Goal: Task Accomplishment & Management: Manage account settings

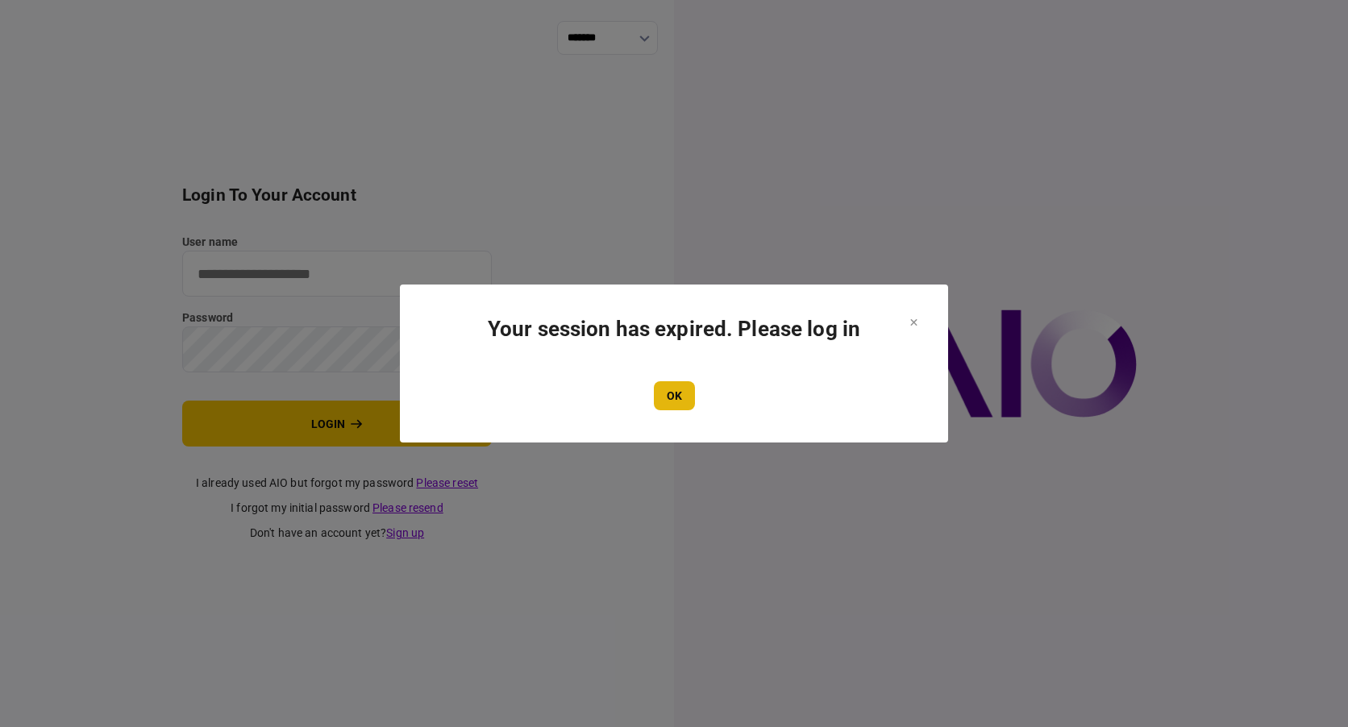
type input "****"
click at [681, 389] on button "OK" at bounding box center [674, 395] width 41 height 29
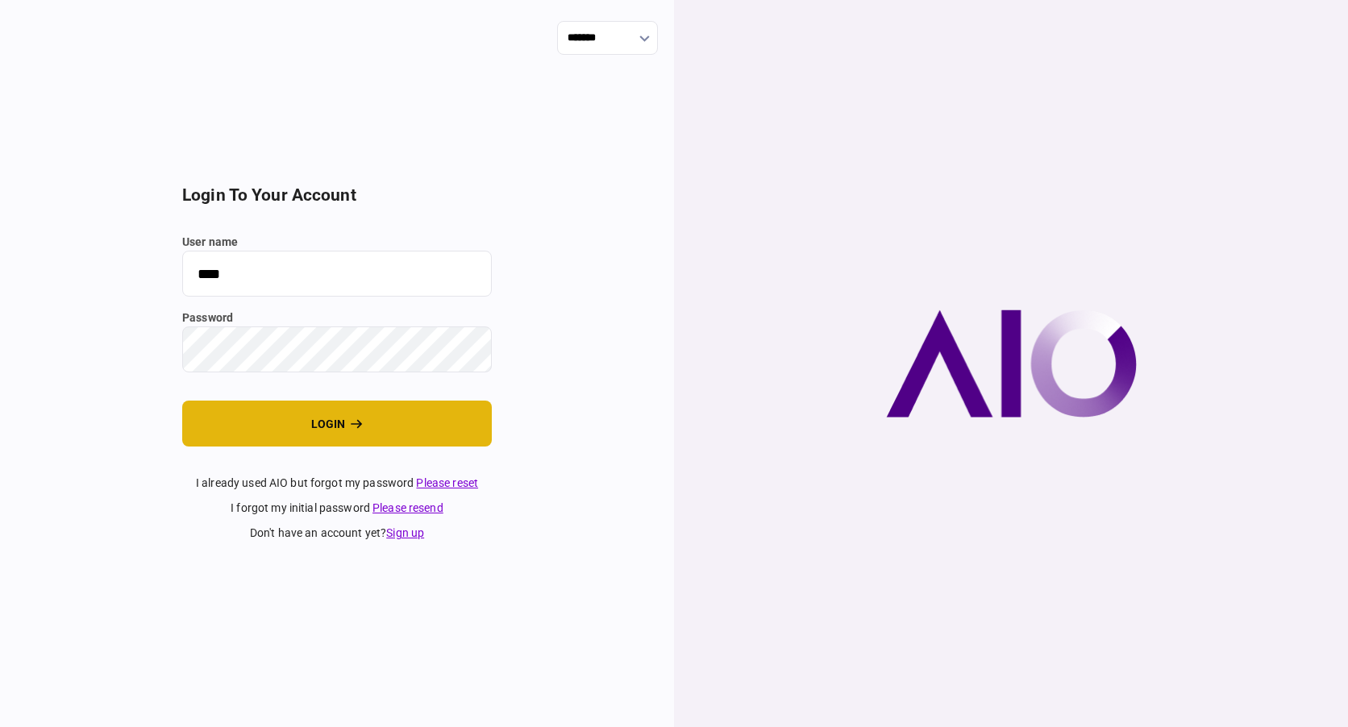
click at [325, 419] on button "login" at bounding box center [337, 424] width 310 height 46
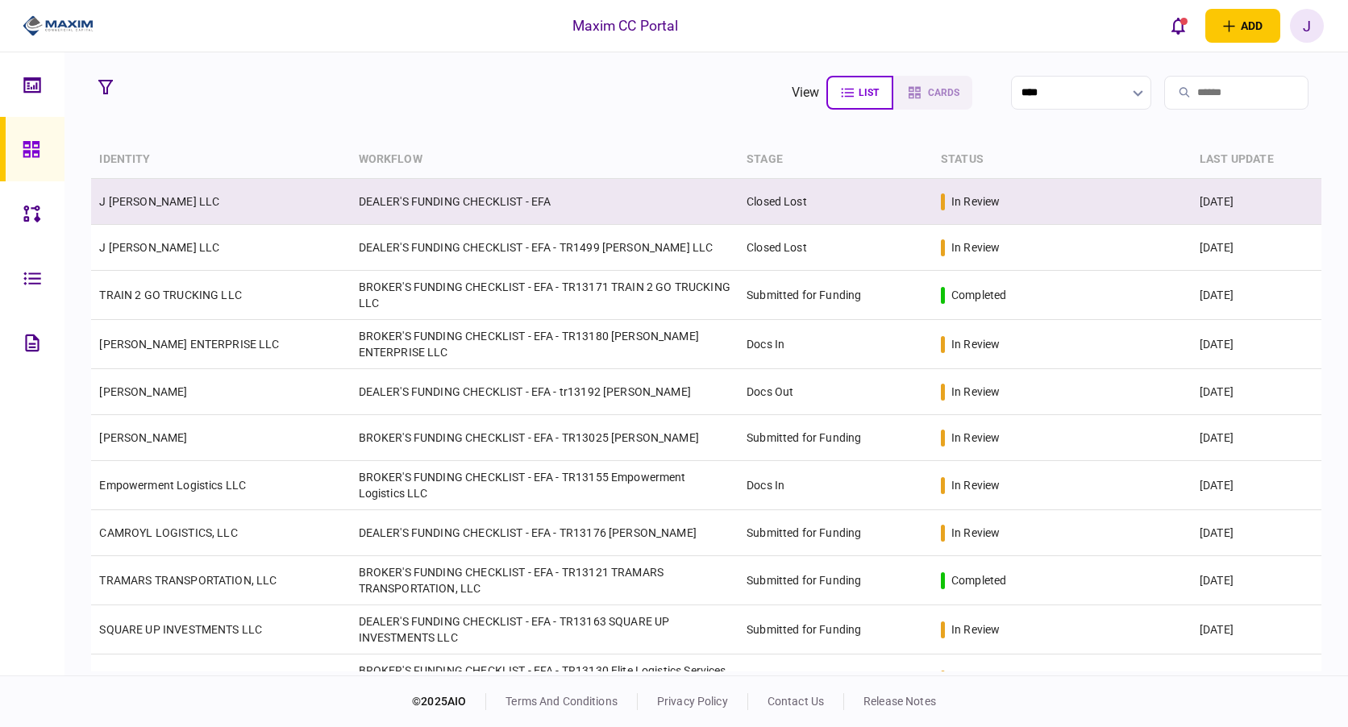
click at [539, 198] on td "DEALER'S FUNDING CHECKLIST - EFA" at bounding box center [545, 202] width 389 height 46
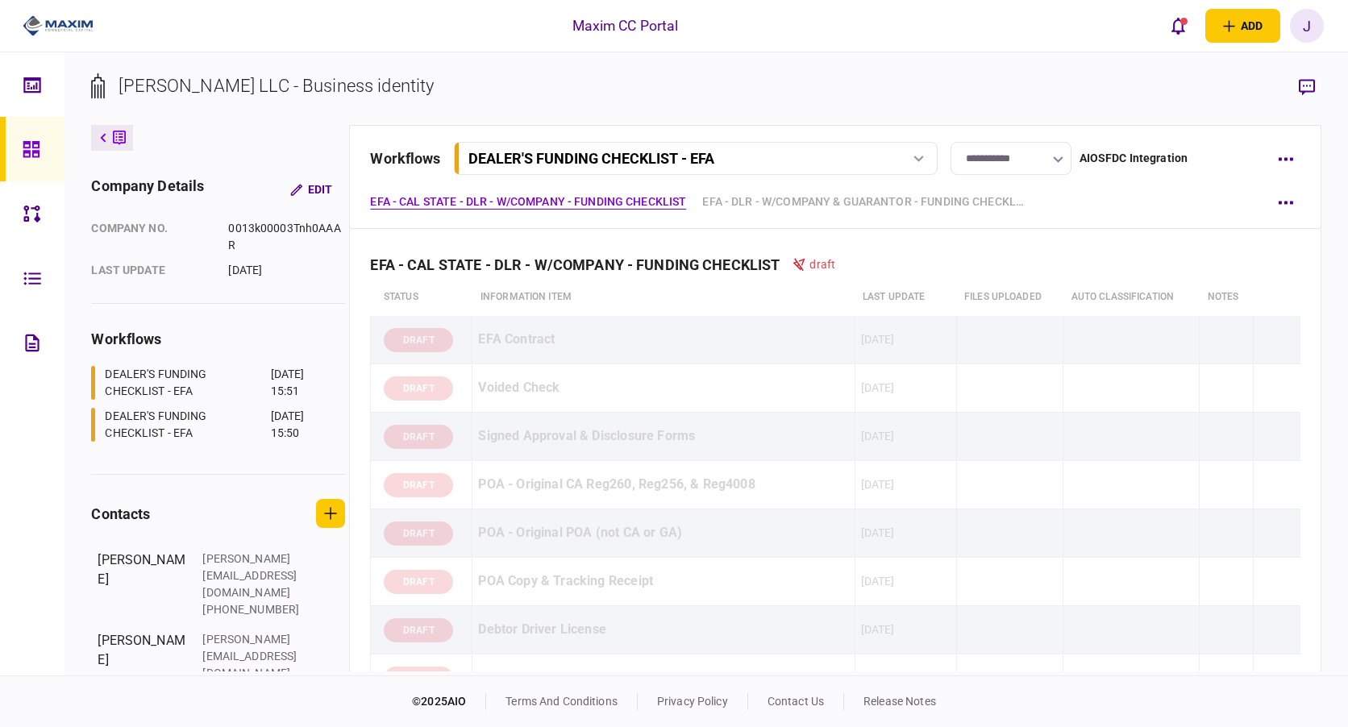
click at [1056, 167] on input "**********" at bounding box center [1011, 158] width 121 height 33
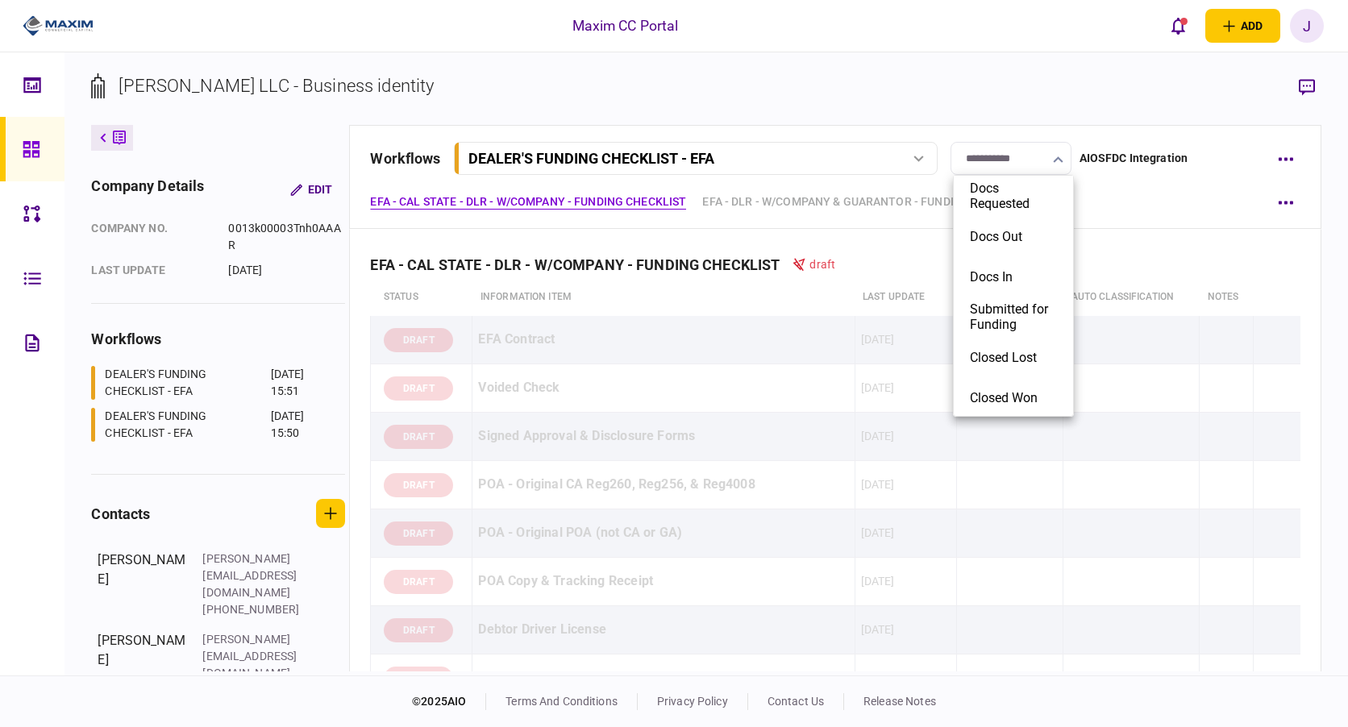
click at [1056, 163] on div at bounding box center [674, 363] width 1348 height 727
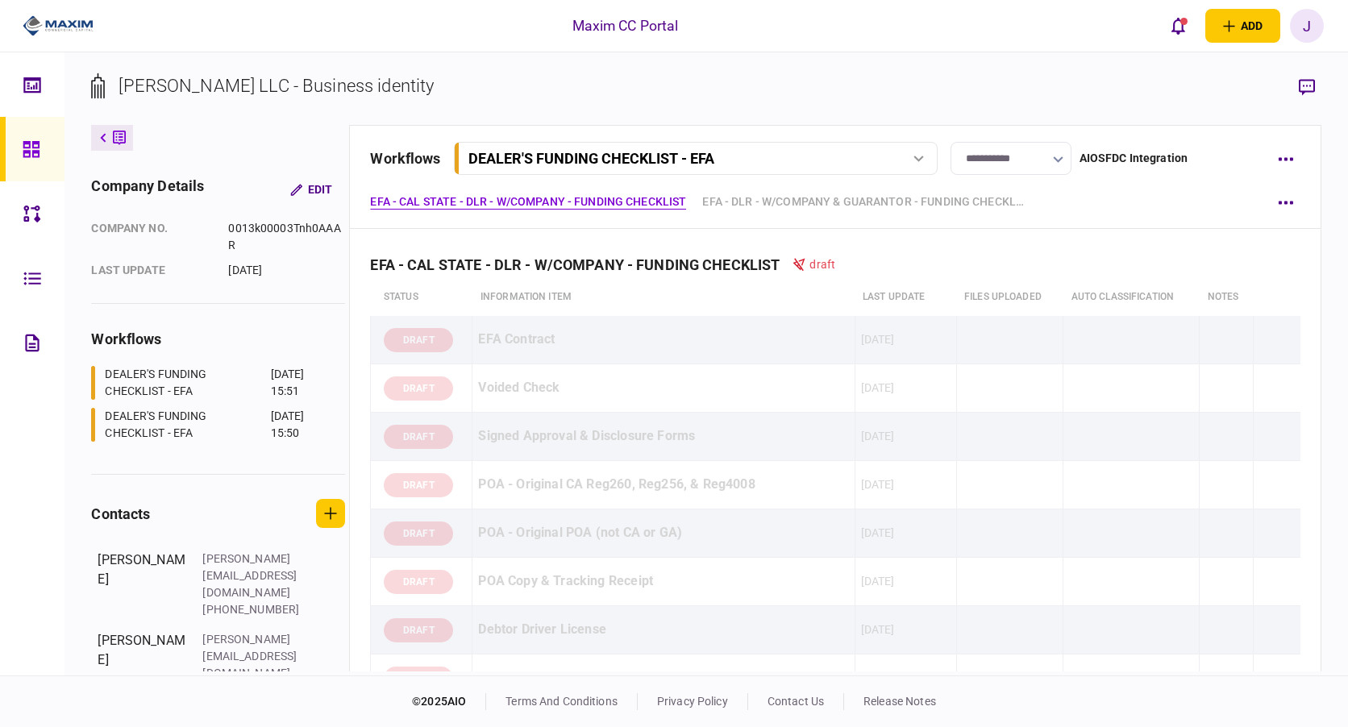
click at [46, 137] on div at bounding box center [36, 149] width 26 height 65
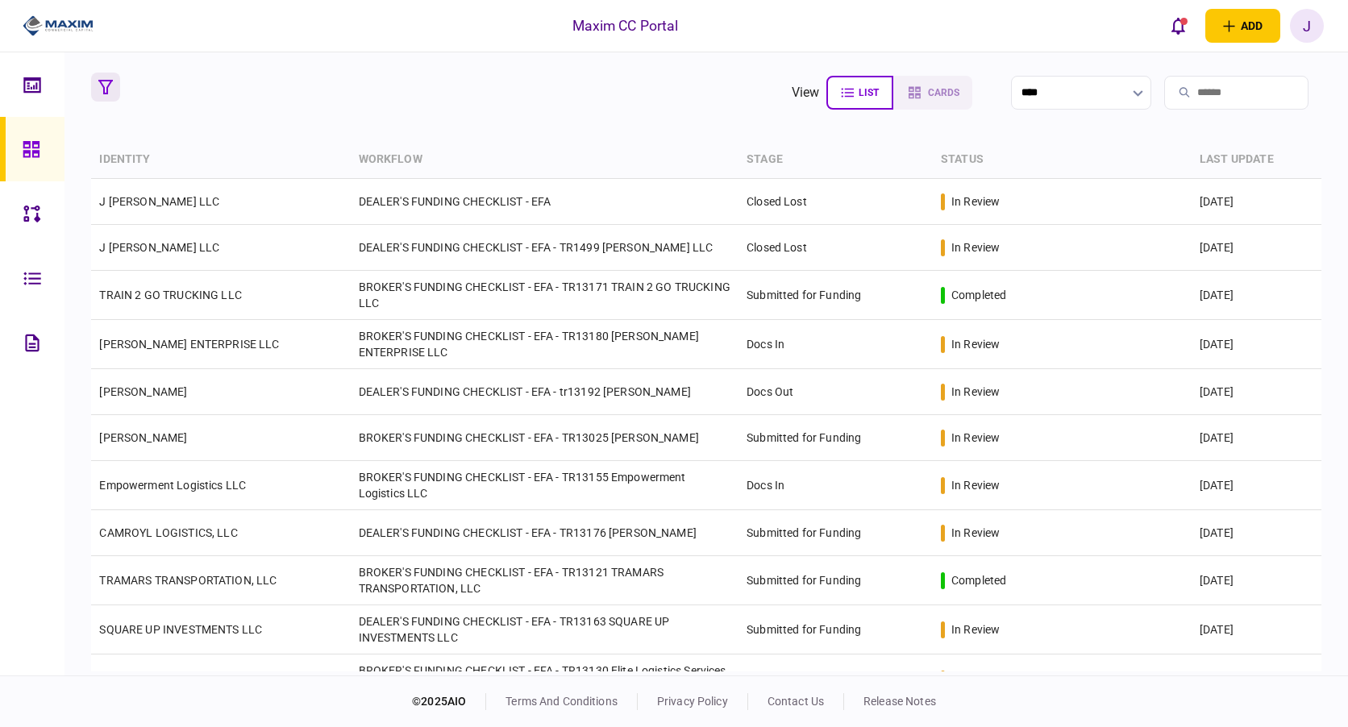
click at [109, 94] on icon "button" at bounding box center [105, 87] width 15 height 15
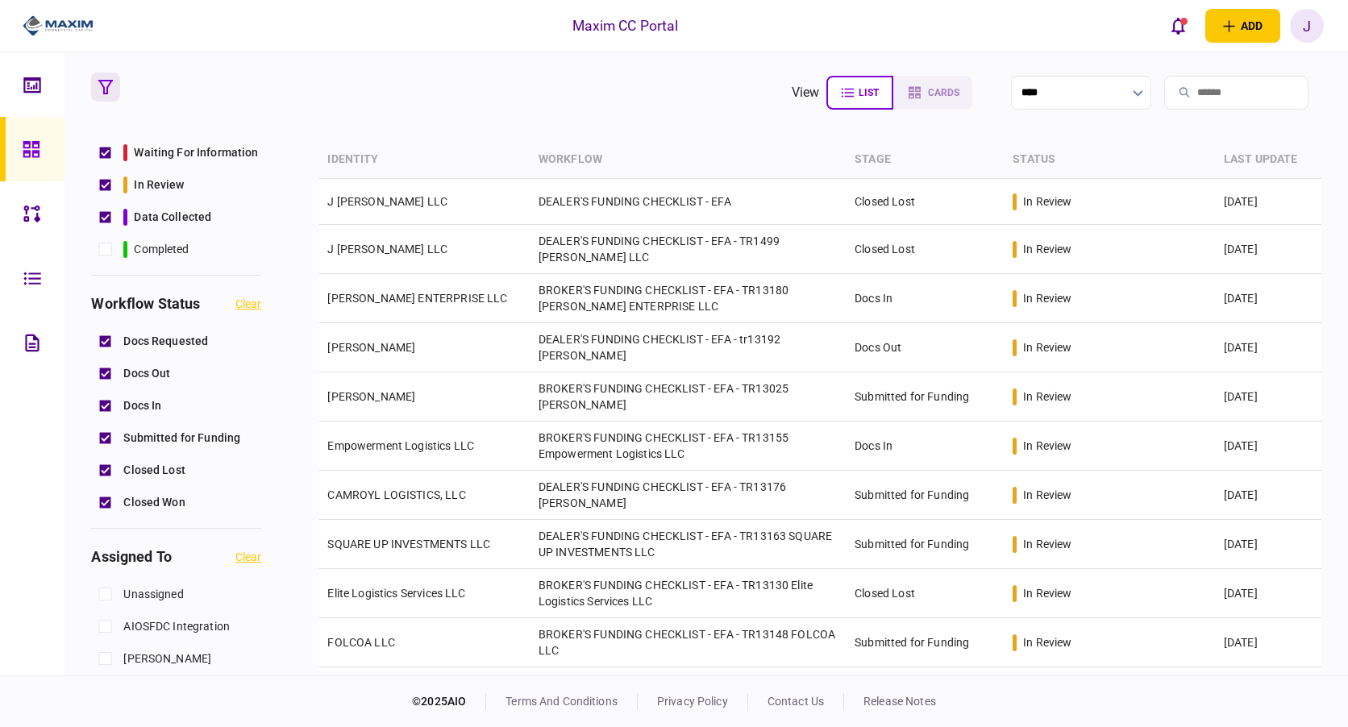
scroll to position [161, 0]
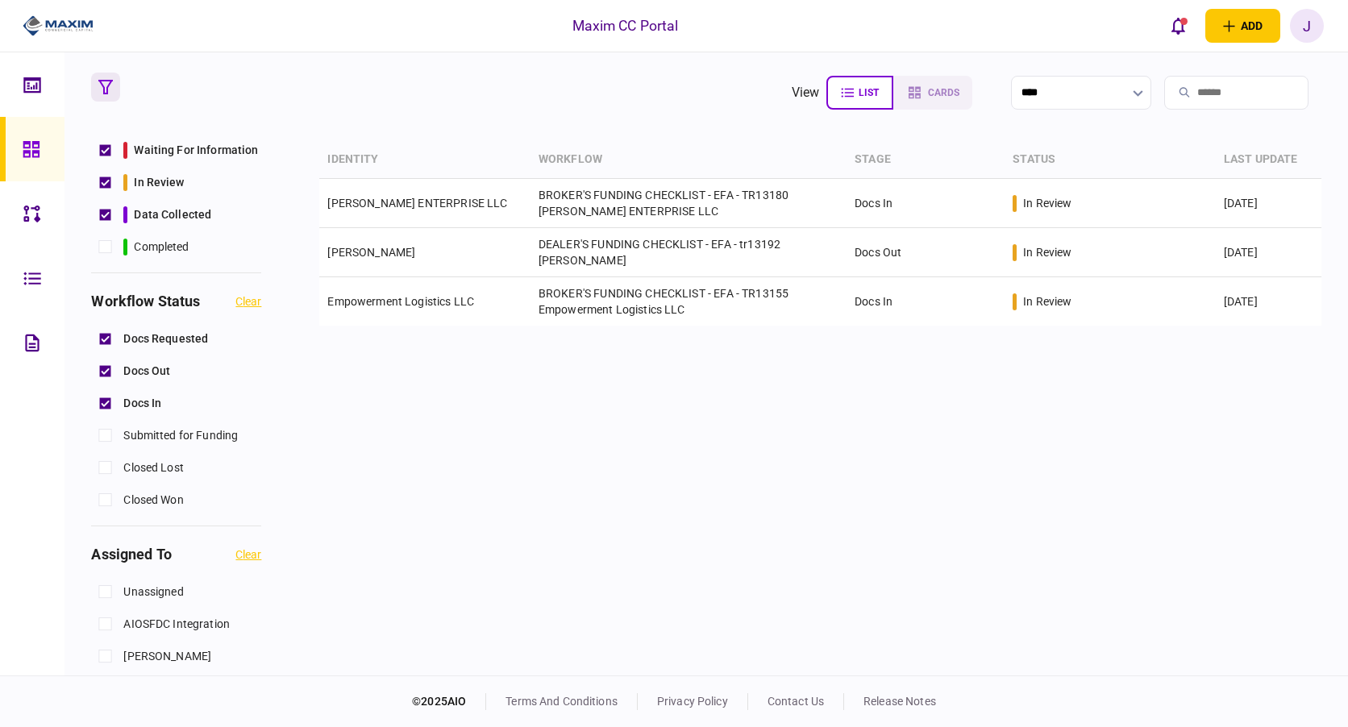
click at [501, 81] on section "view list cards ****" at bounding box center [706, 93] width 1230 height 40
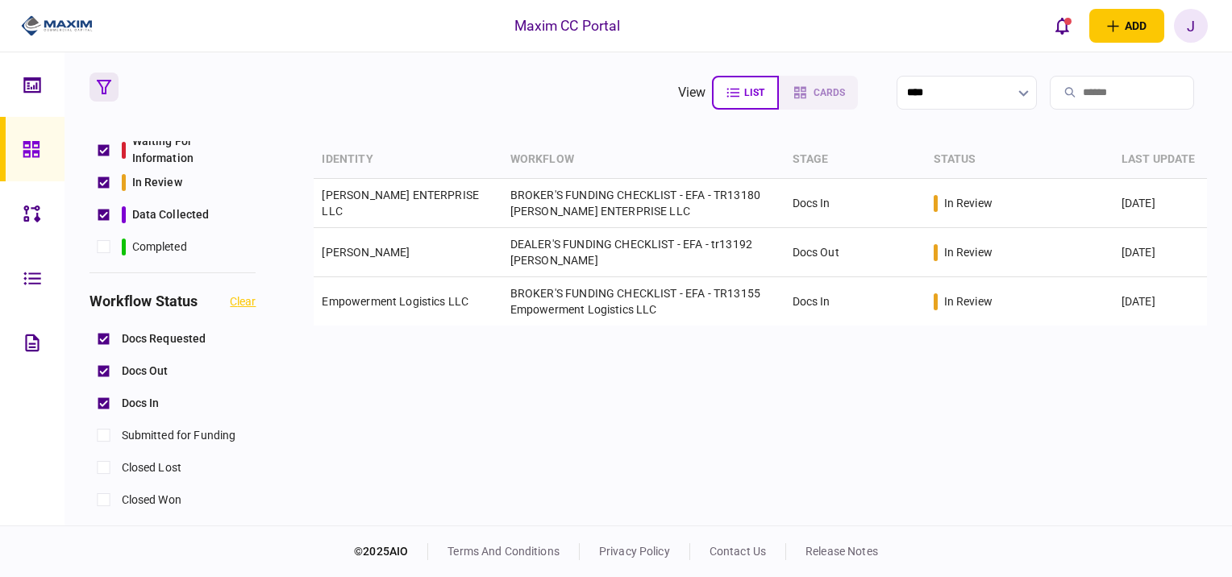
click at [509, 49] on div "Maxim CC Portal add business identity individual identity J J Juan Guevara juan…" at bounding box center [616, 26] width 1232 height 52
click at [699, 469] on div "identity workflow stage status last update KELLOGG ENTERPRISE LLC BROKER'S FUND…" at bounding box center [760, 331] width 893 height 381
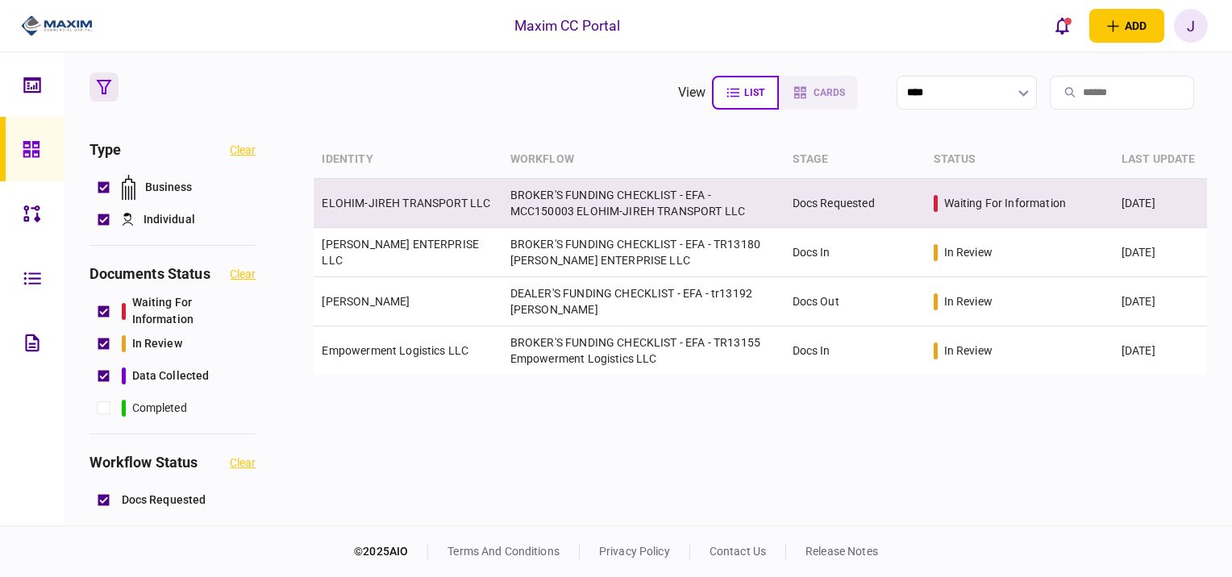
click at [656, 202] on td "BROKER'S FUNDING CHECKLIST - EFA - MCC150003 ELOHIM-JIREH TRANSPORT LLC" at bounding box center [643, 203] width 282 height 49
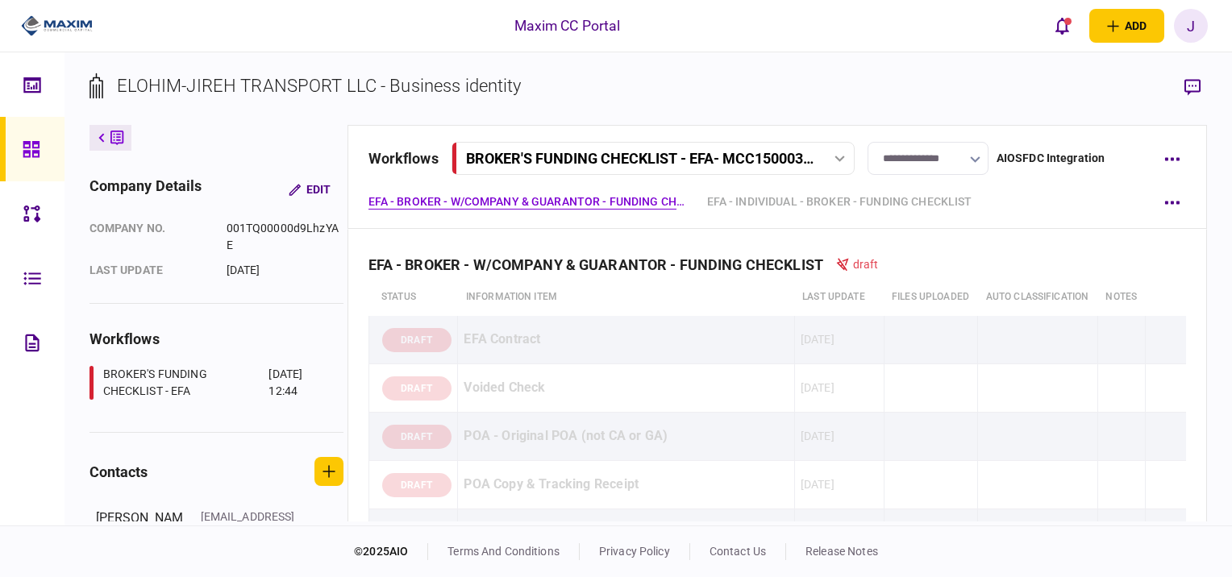
click at [951, 161] on input "**********" at bounding box center [928, 158] width 121 height 33
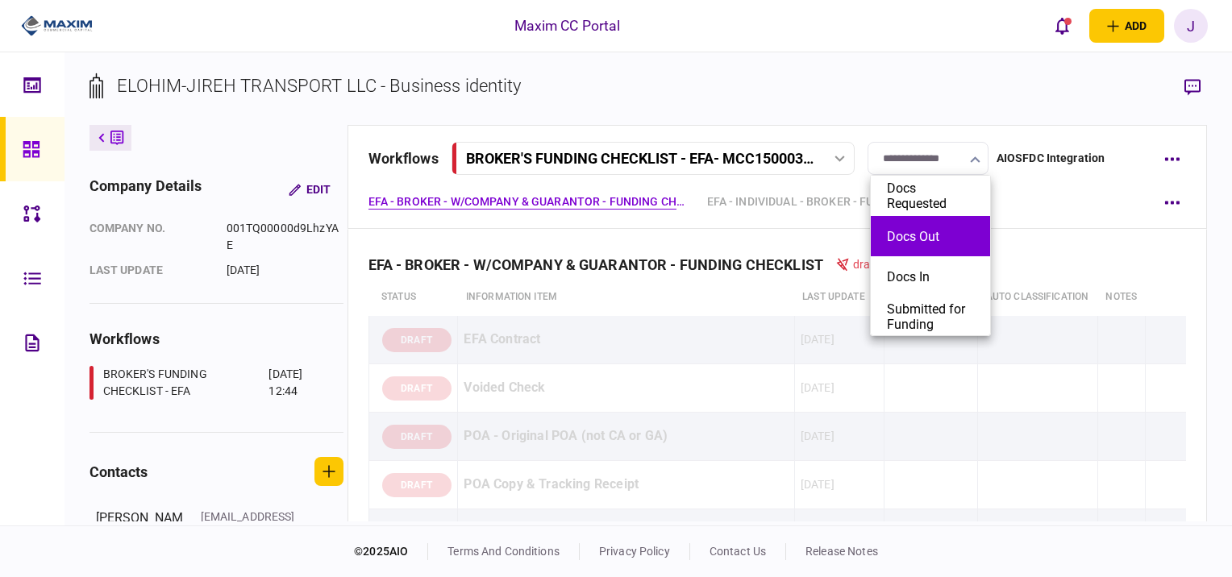
click at [945, 239] on button "Docs Out" at bounding box center [930, 236] width 87 height 15
type input "********"
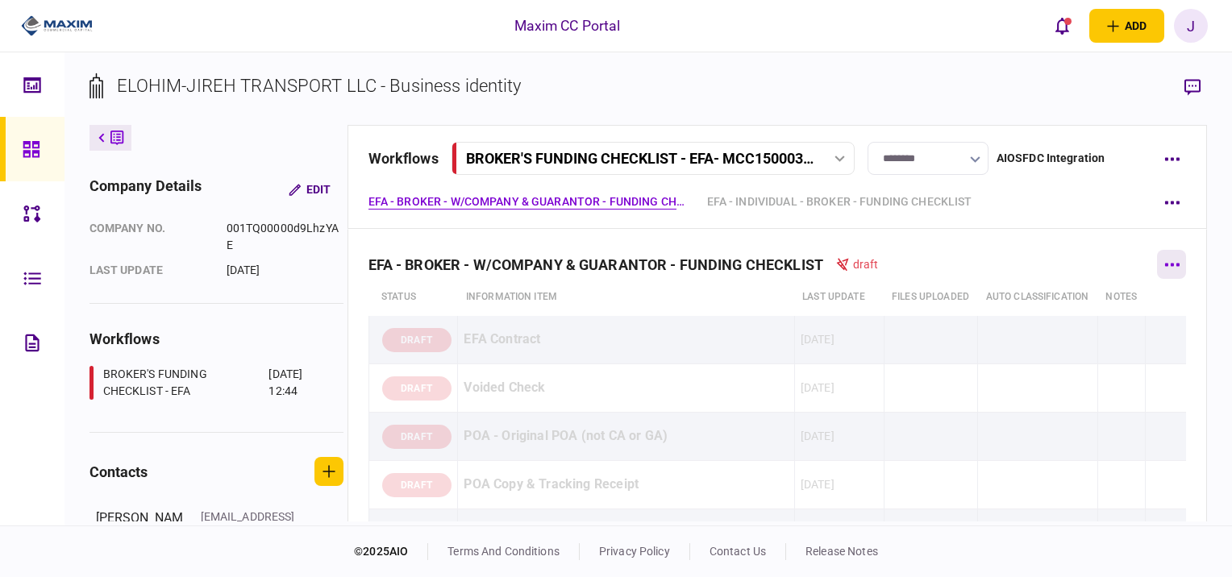
click at [1167, 267] on button "button" at bounding box center [1171, 264] width 29 height 29
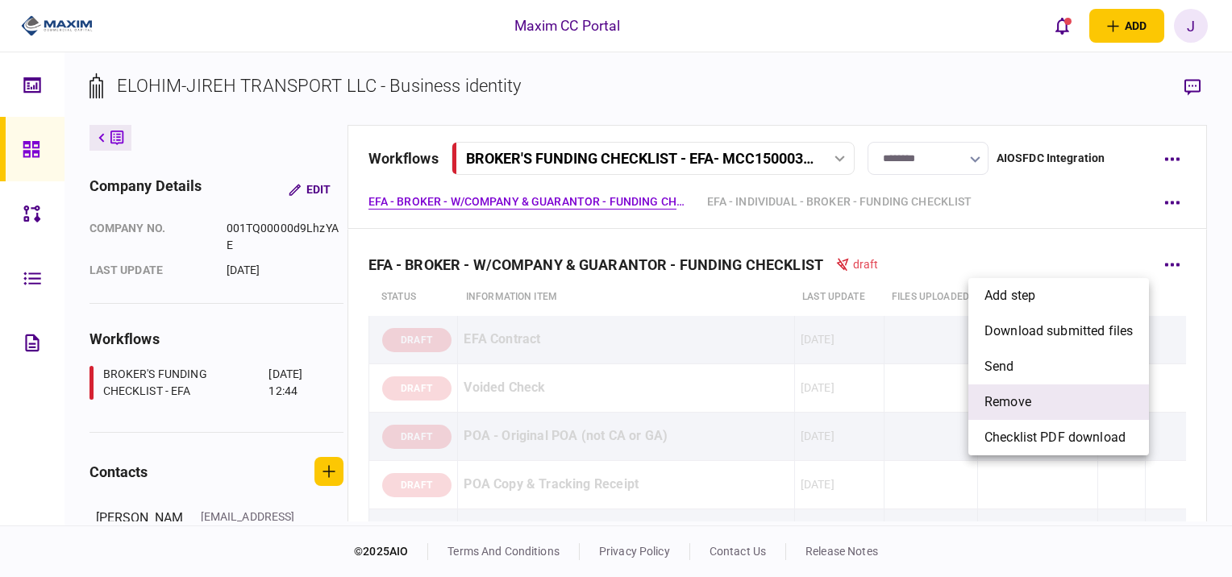
click at [1034, 403] on li "remove" at bounding box center [1058, 402] width 181 height 35
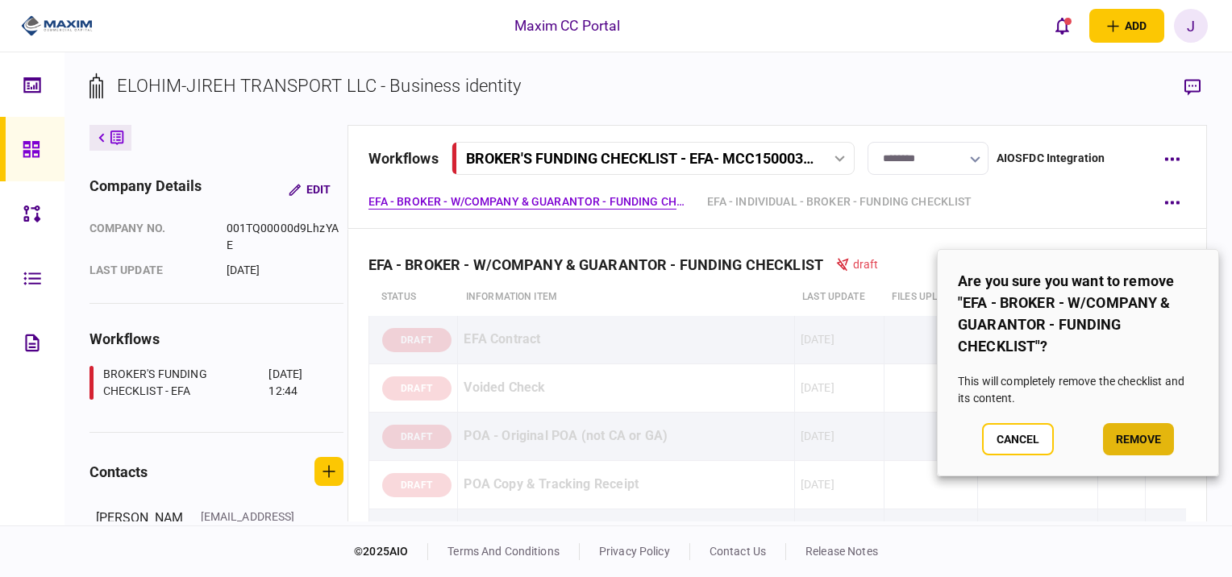
click at [1147, 442] on button "remove" at bounding box center [1138, 439] width 71 height 32
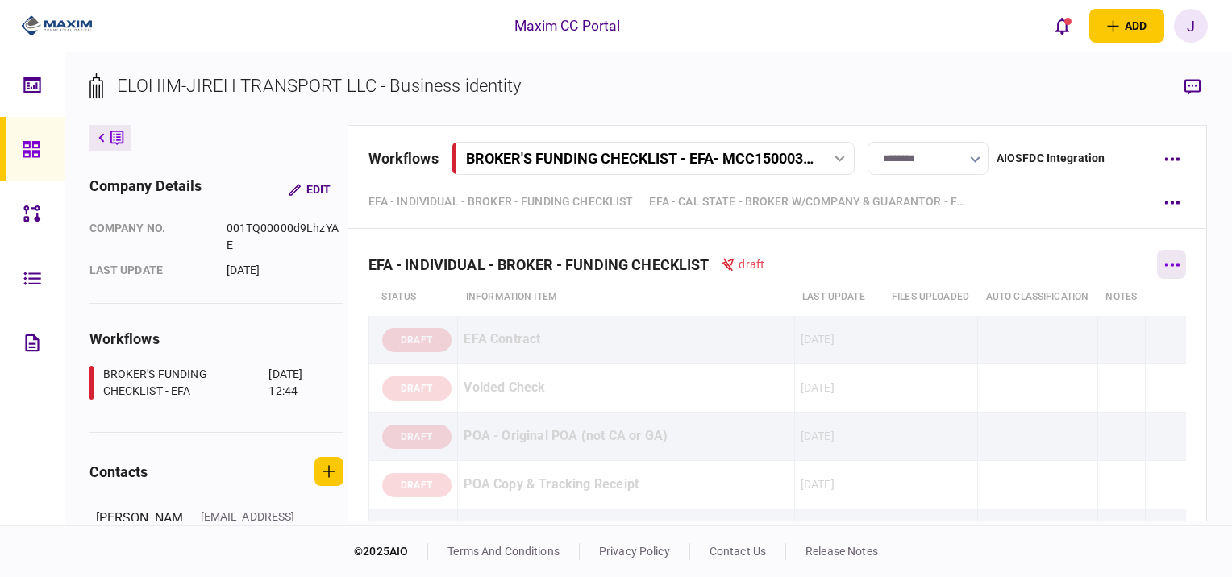
click at [1158, 277] on button "button" at bounding box center [1171, 264] width 29 height 29
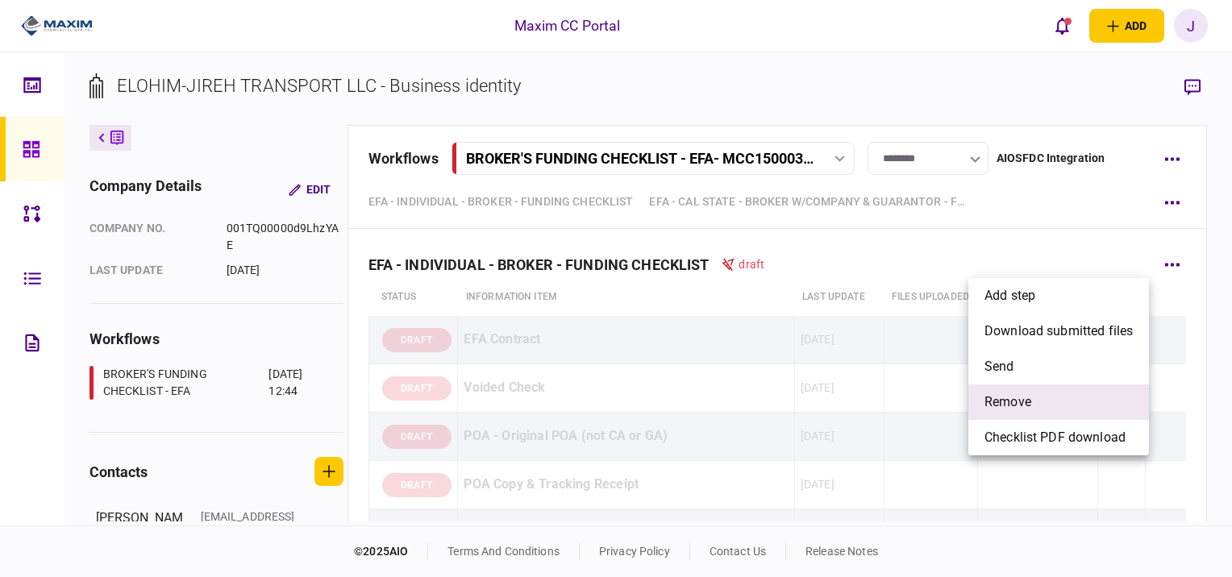
click at [1039, 401] on li "remove" at bounding box center [1058, 402] width 181 height 35
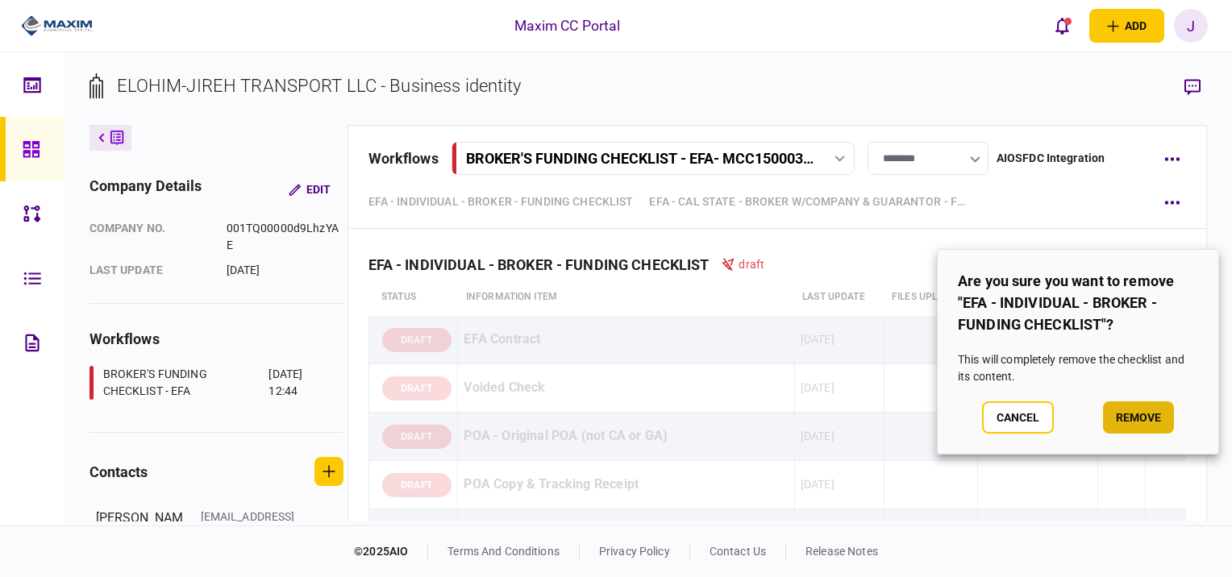
click at [1135, 423] on button "remove" at bounding box center [1138, 418] width 71 height 32
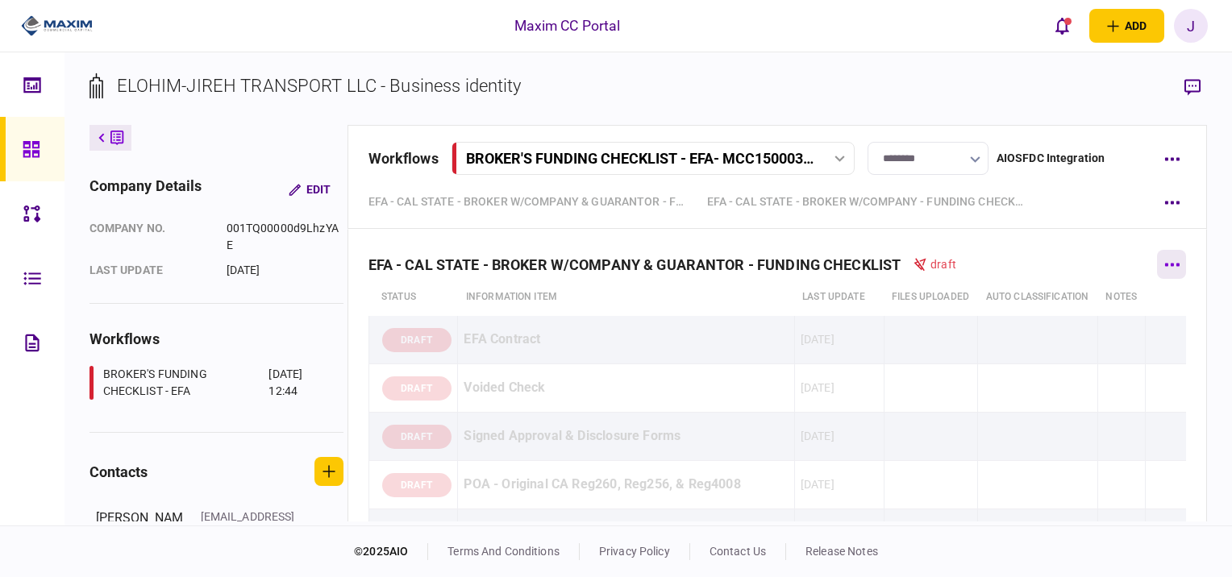
click at [1168, 271] on button "button" at bounding box center [1171, 264] width 29 height 29
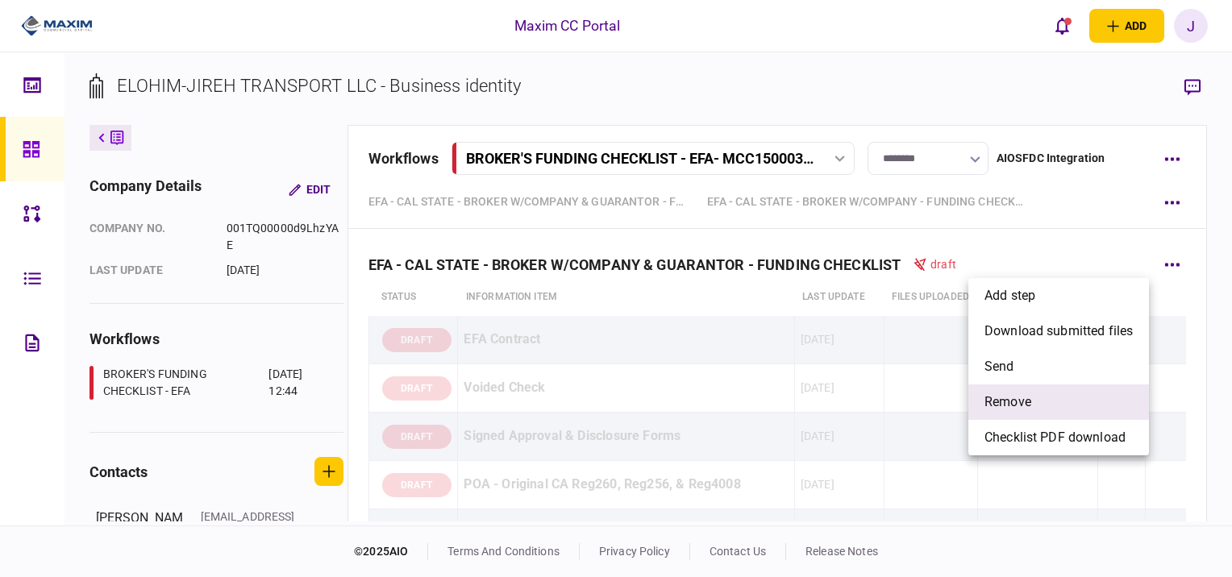
click at [1073, 402] on li "remove" at bounding box center [1058, 402] width 181 height 35
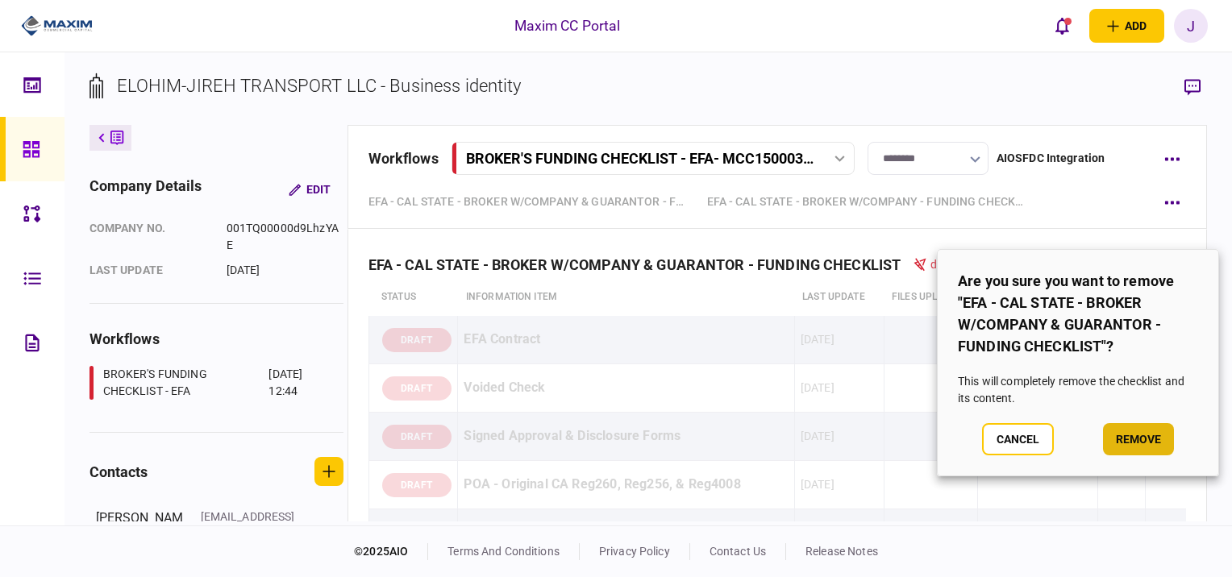
click at [1137, 452] on button "remove" at bounding box center [1138, 439] width 71 height 32
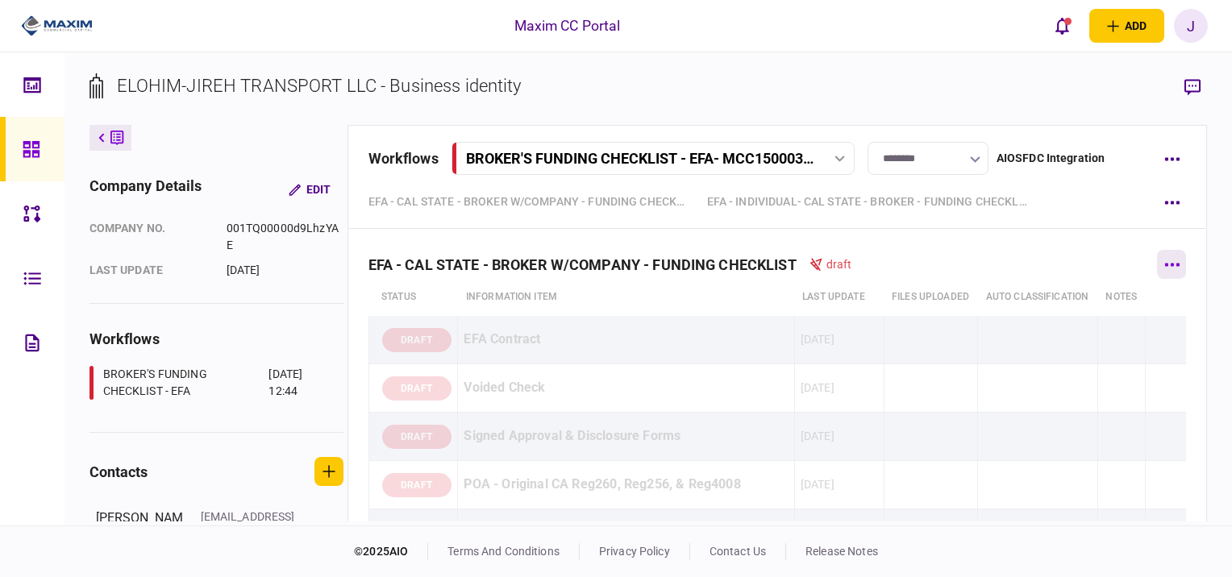
click at [1174, 276] on button "button" at bounding box center [1171, 264] width 29 height 29
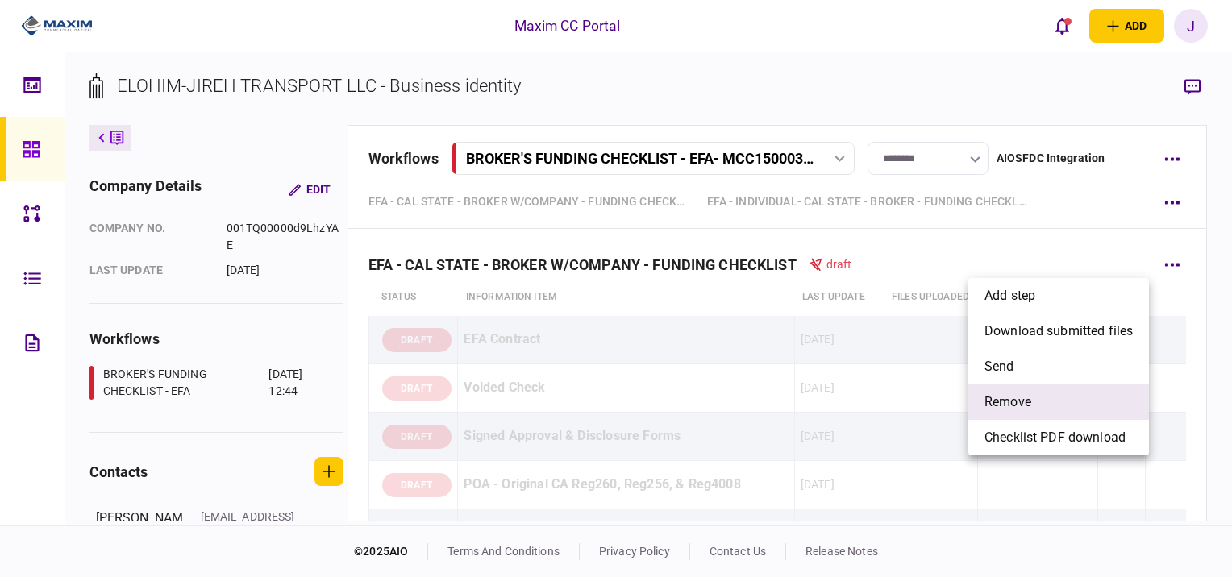
click at [1068, 398] on li "remove" at bounding box center [1058, 402] width 181 height 35
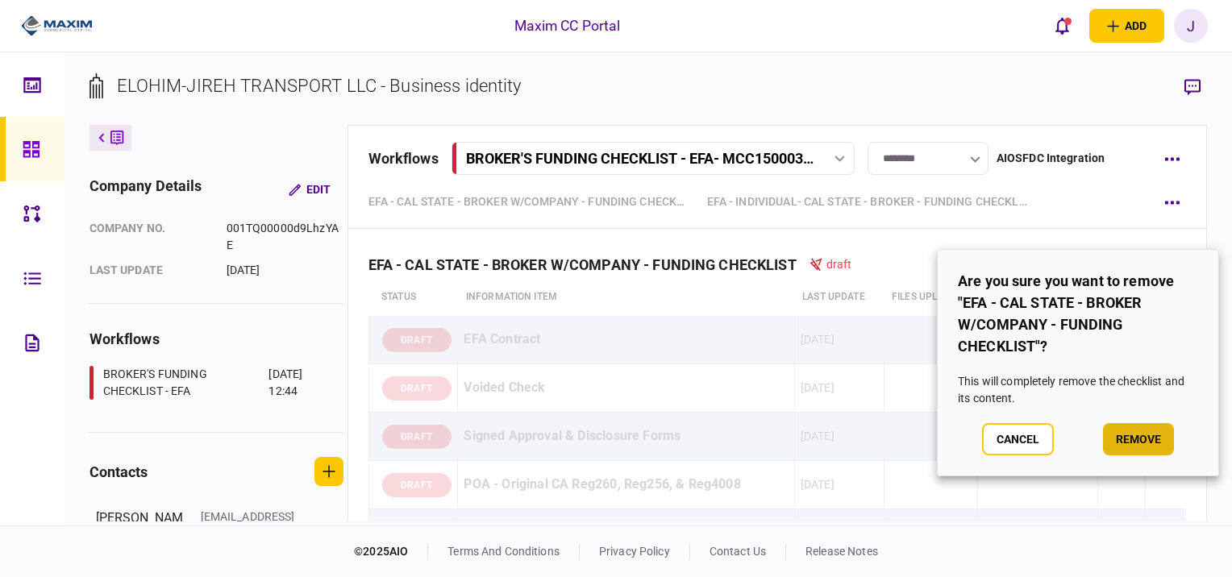
click at [1148, 439] on button "remove" at bounding box center [1138, 439] width 71 height 32
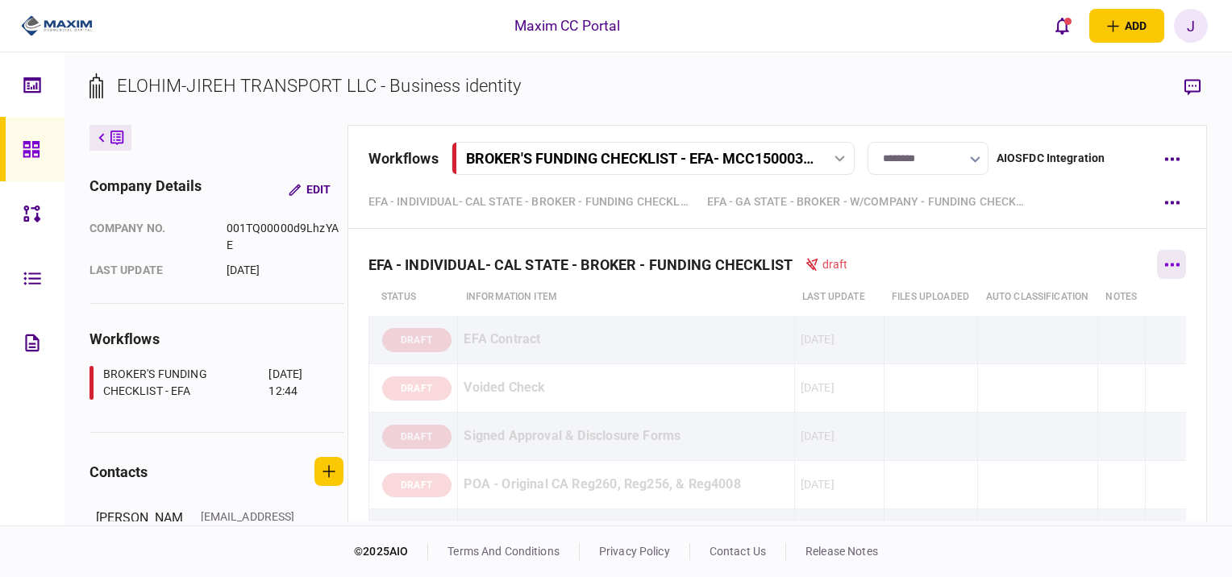
click at [1164, 272] on button "button" at bounding box center [1171, 264] width 29 height 29
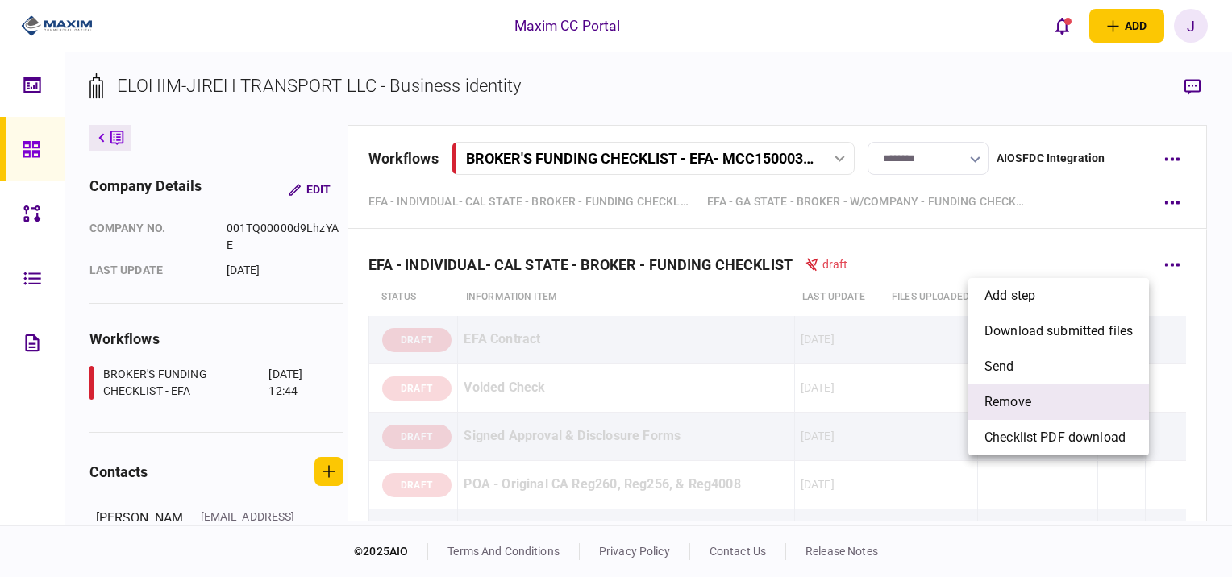
click at [1087, 392] on li "remove" at bounding box center [1058, 402] width 181 height 35
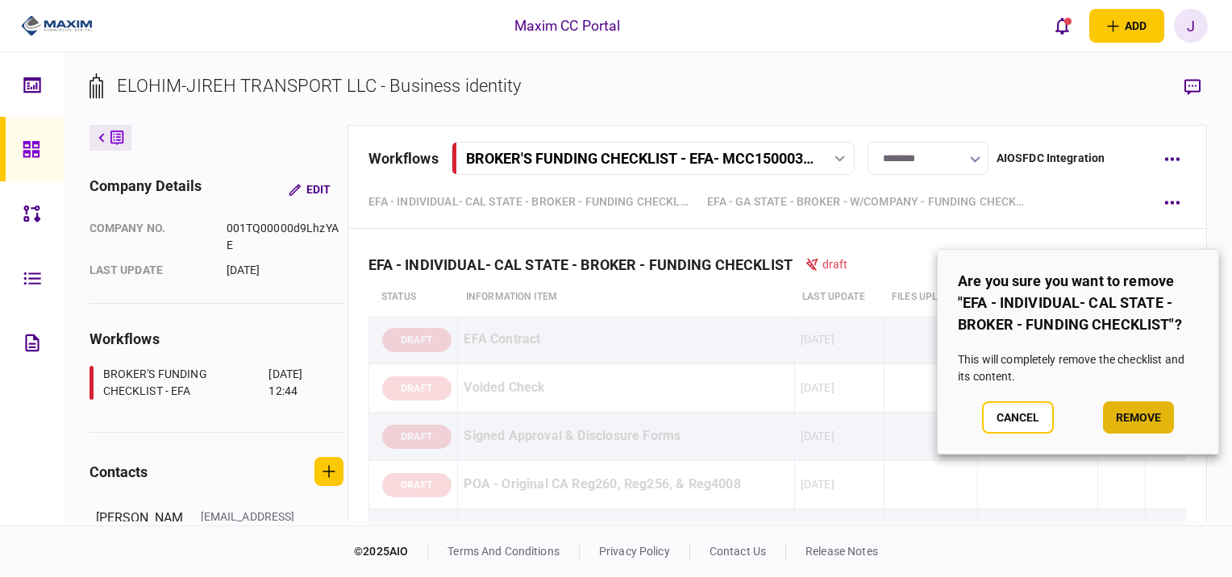
click at [1148, 410] on button "remove" at bounding box center [1138, 418] width 71 height 32
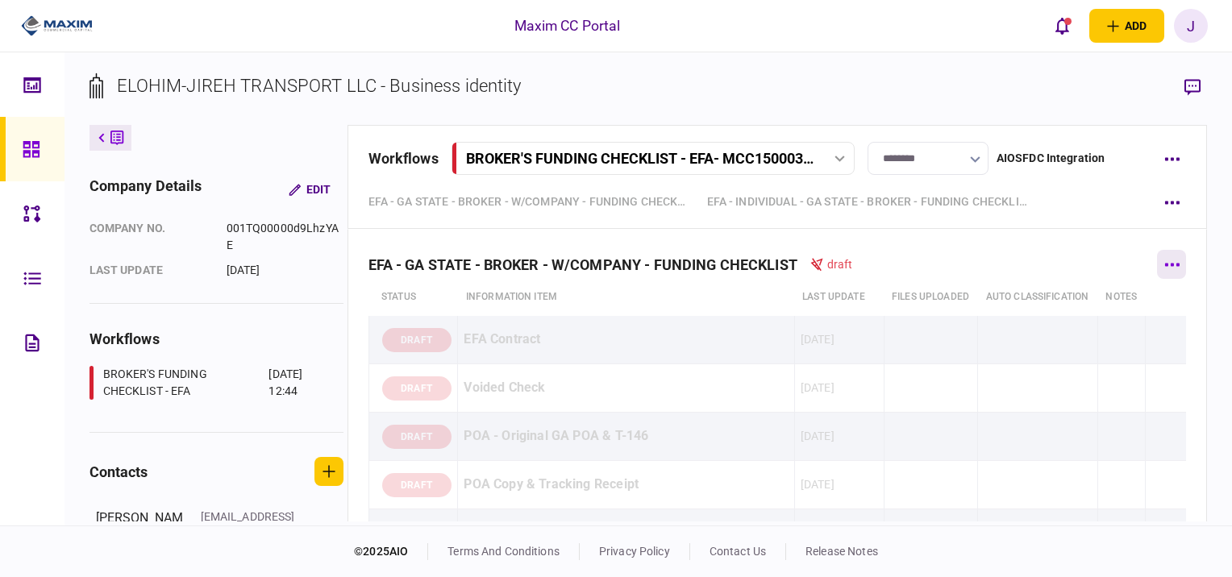
click at [1168, 263] on icon "button" at bounding box center [1171, 265] width 15 height 4
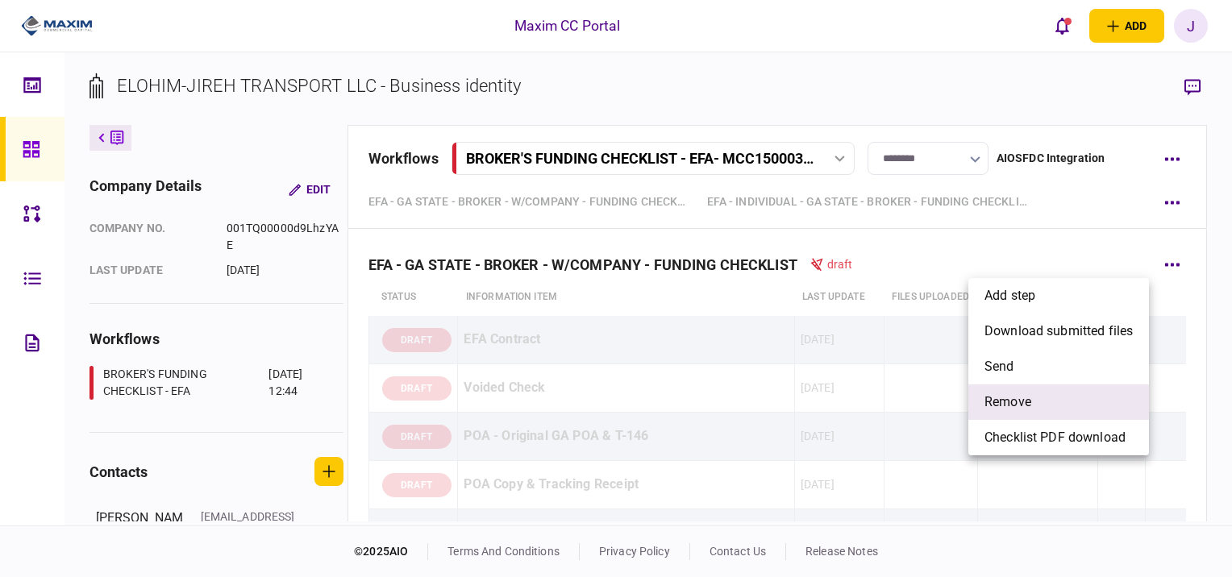
click at [1069, 407] on li "remove" at bounding box center [1058, 402] width 181 height 35
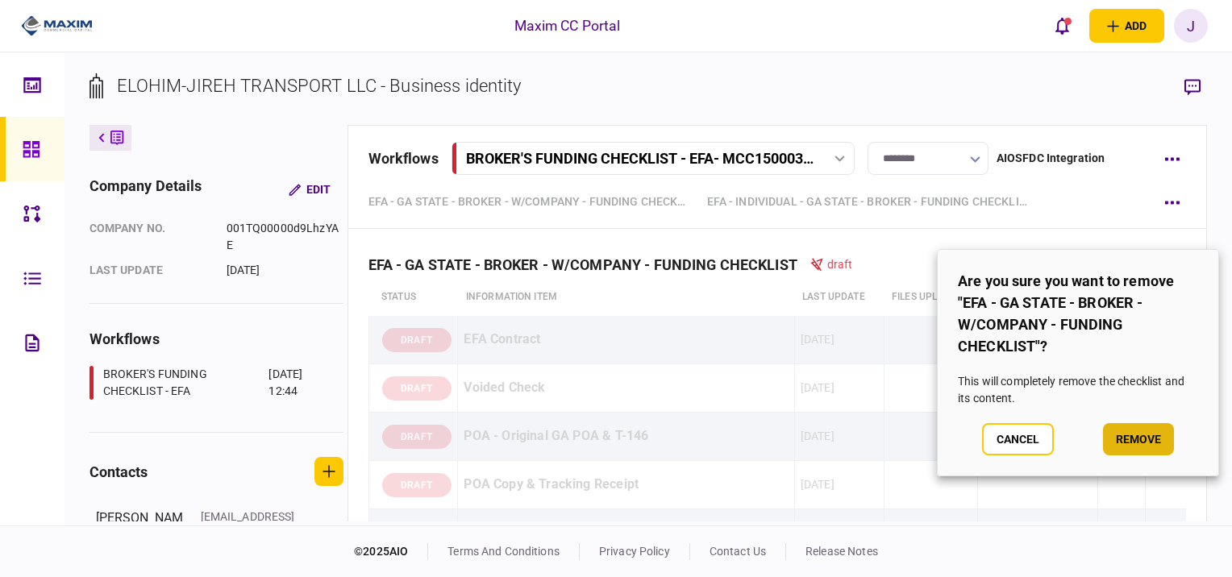
click at [1117, 441] on button "remove" at bounding box center [1138, 439] width 71 height 32
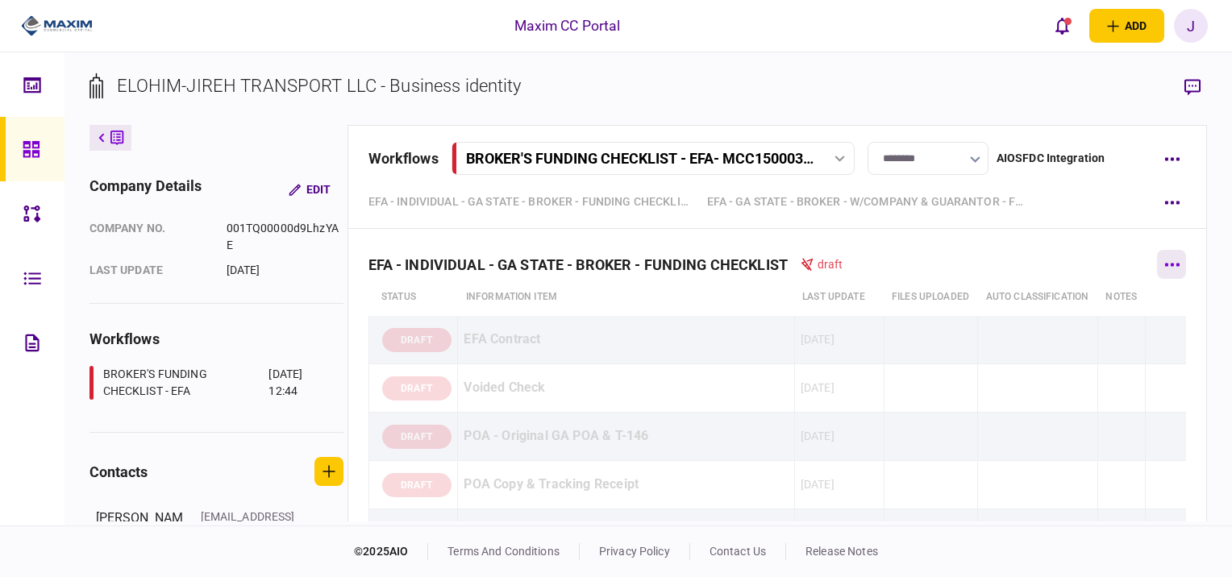
click at [1160, 269] on button "button" at bounding box center [1171, 264] width 29 height 29
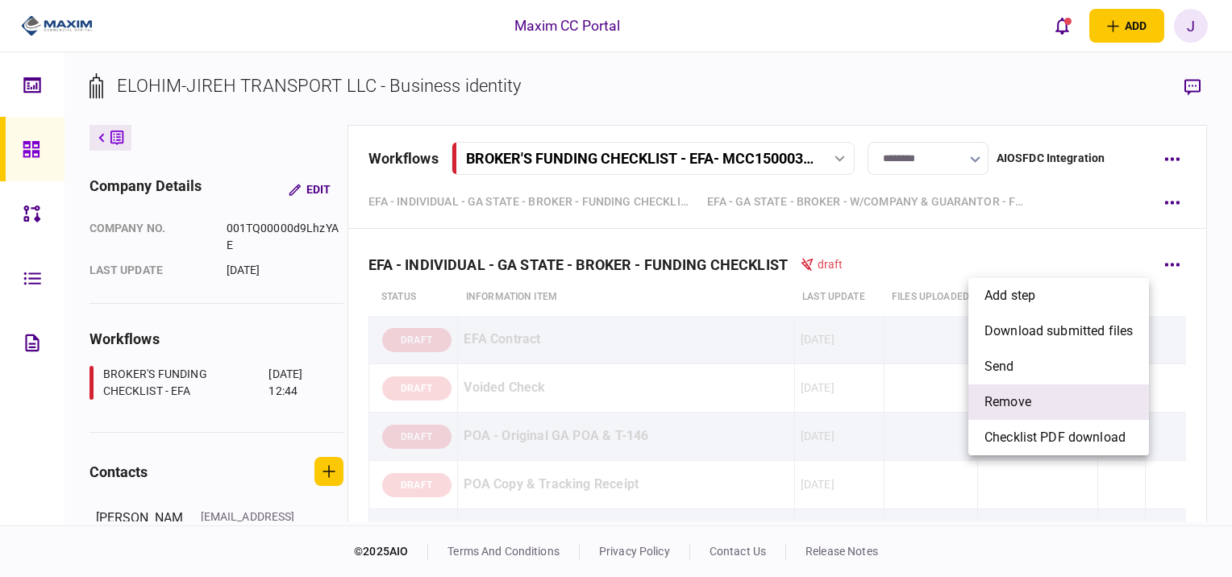
click at [1037, 415] on li "remove" at bounding box center [1058, 402] width 181 height 35
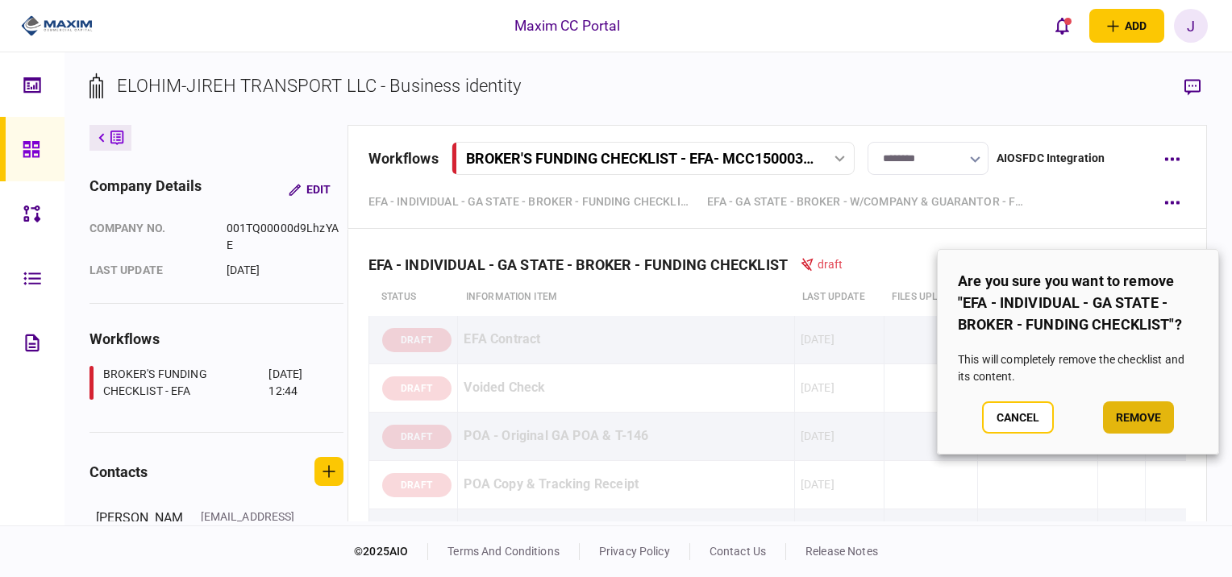
click at [1132, 408] on button "remove" at bounding box center [1138, 418] width 71 height 32
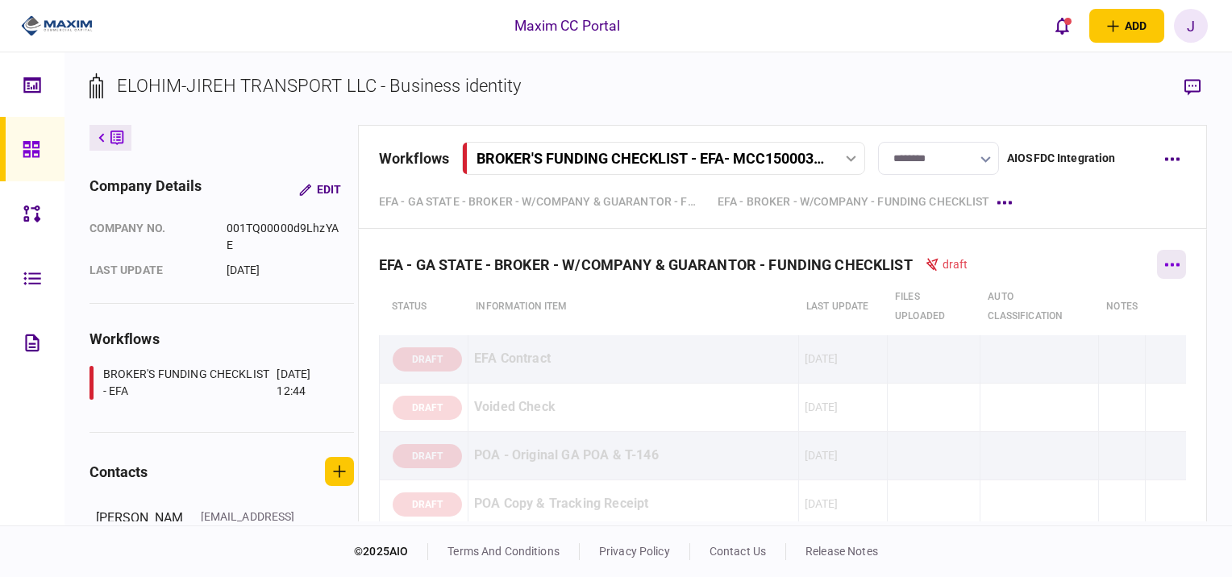
click at [1158, 268] on button "button" at bounding box center [1171, 264] width 29 height 29
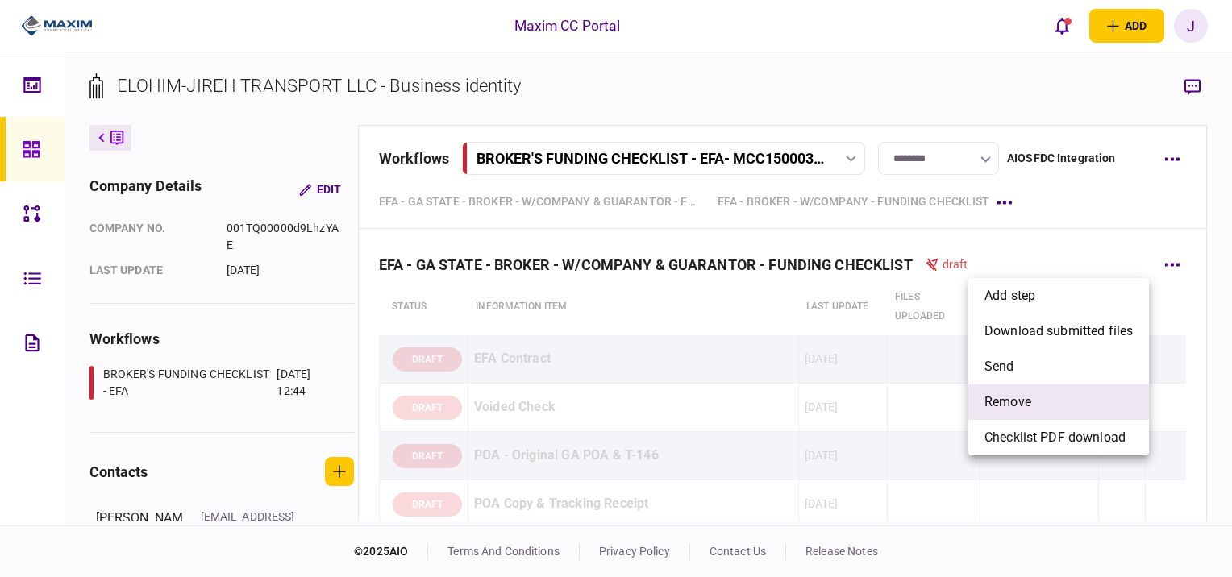
click at [1039, 394] on li "remove" at bounding box center [1058, 402] width 181 height 35
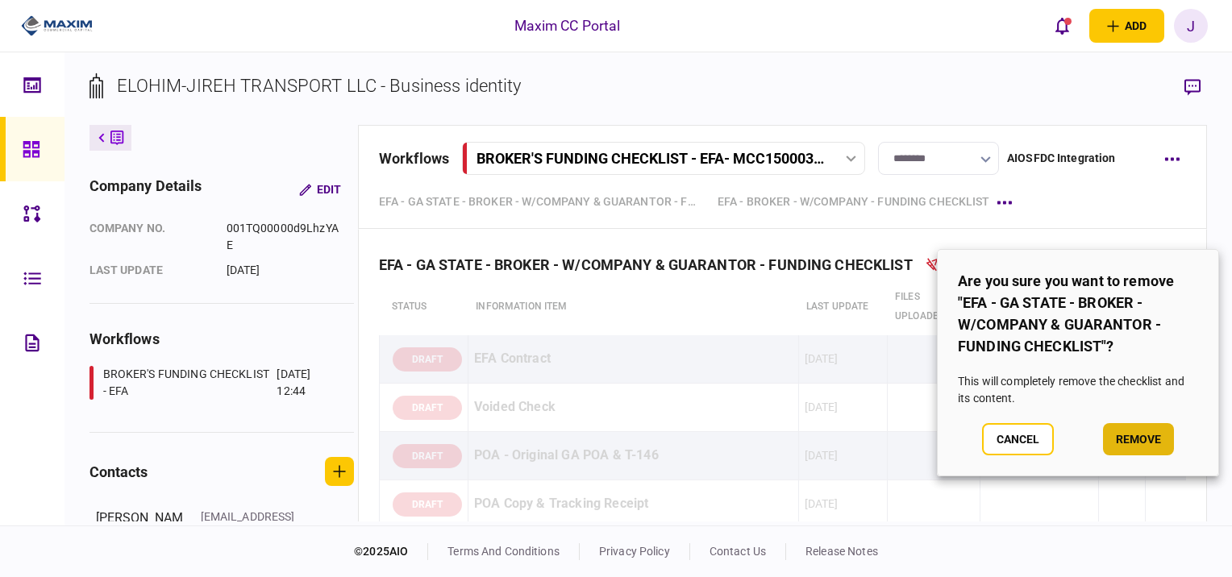
click at [1126, 436] on button "remove" at bounding box center [1138, 439] width 71 height 32
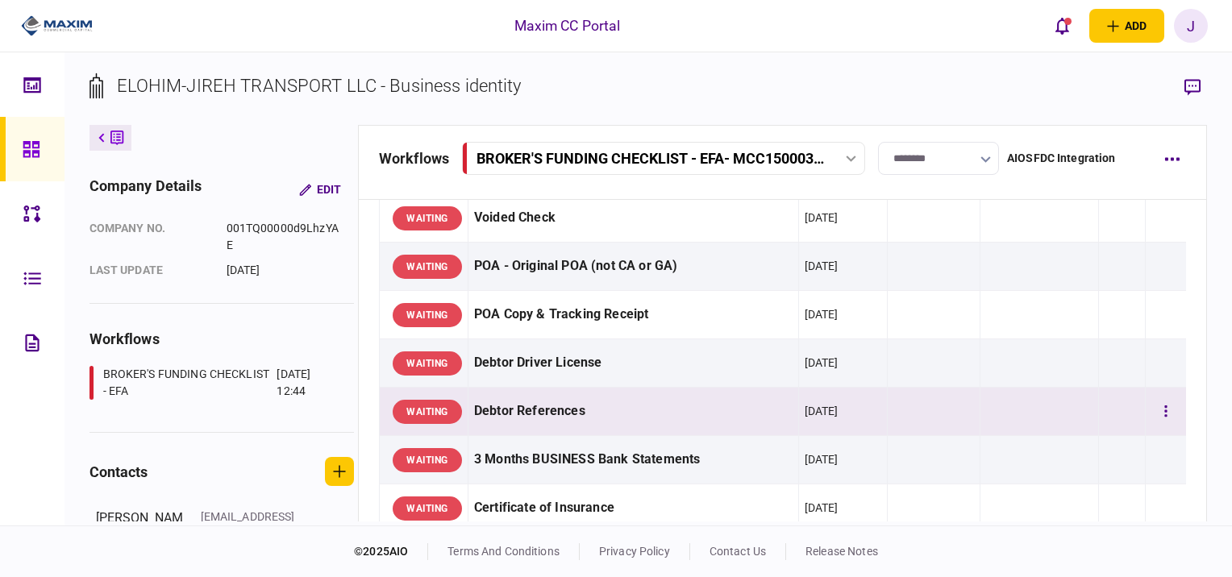
scroll to position [161, 0]
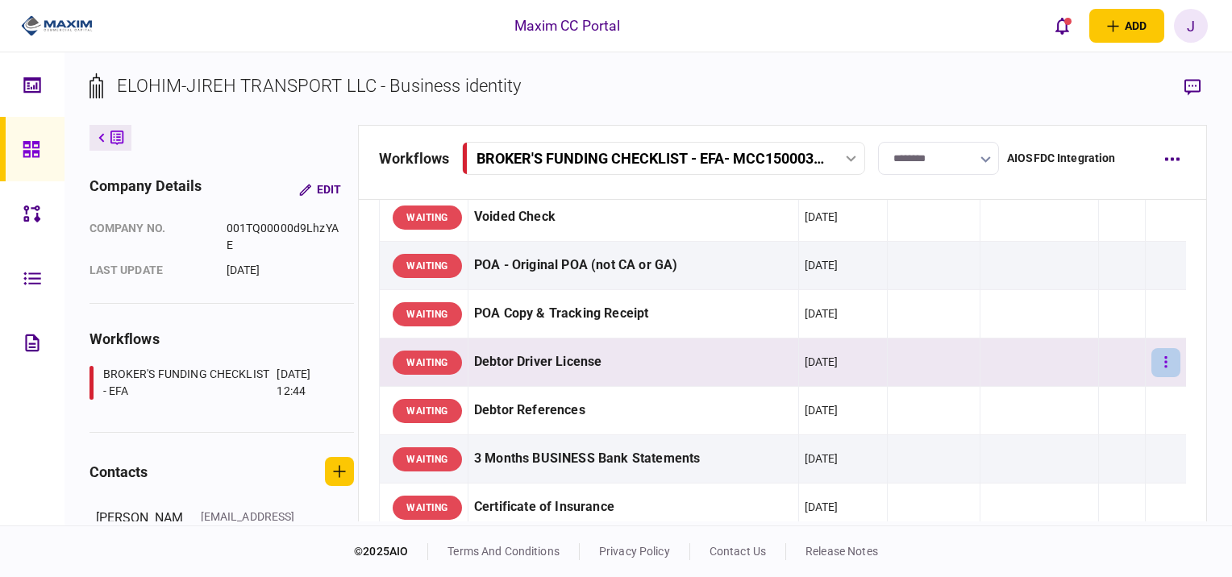
click at [1158, 359] on button "button" at bounding box center [1165, 362] width 29 height 29
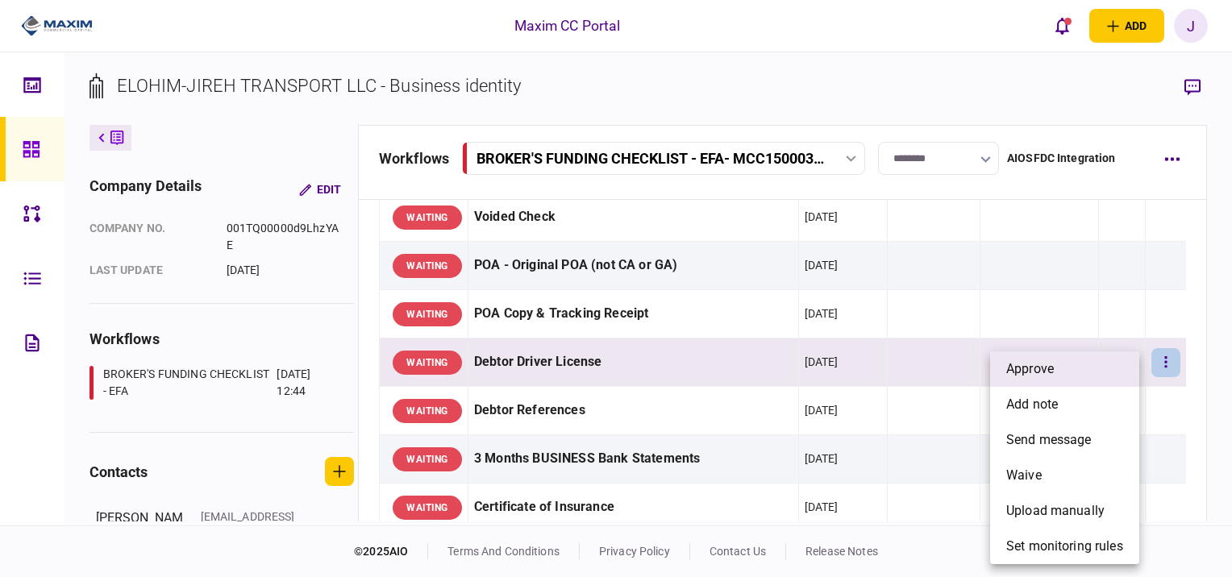
click at [1060, 364] on li "approve" at bounding box center [1064, 369] width 149 height 35
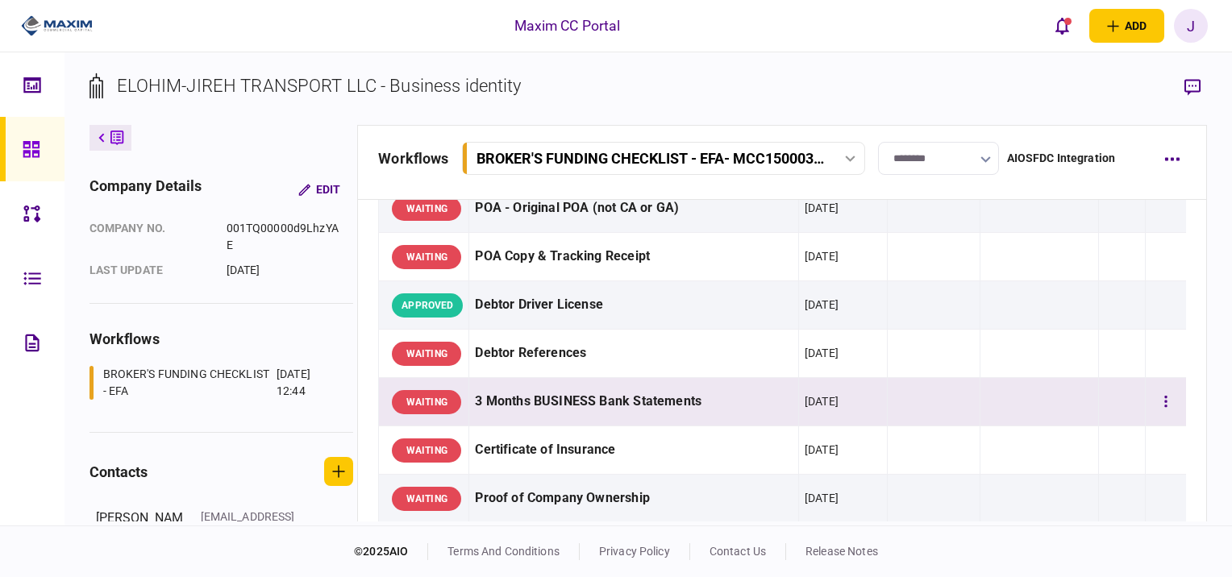
scroll to position [242, 0]
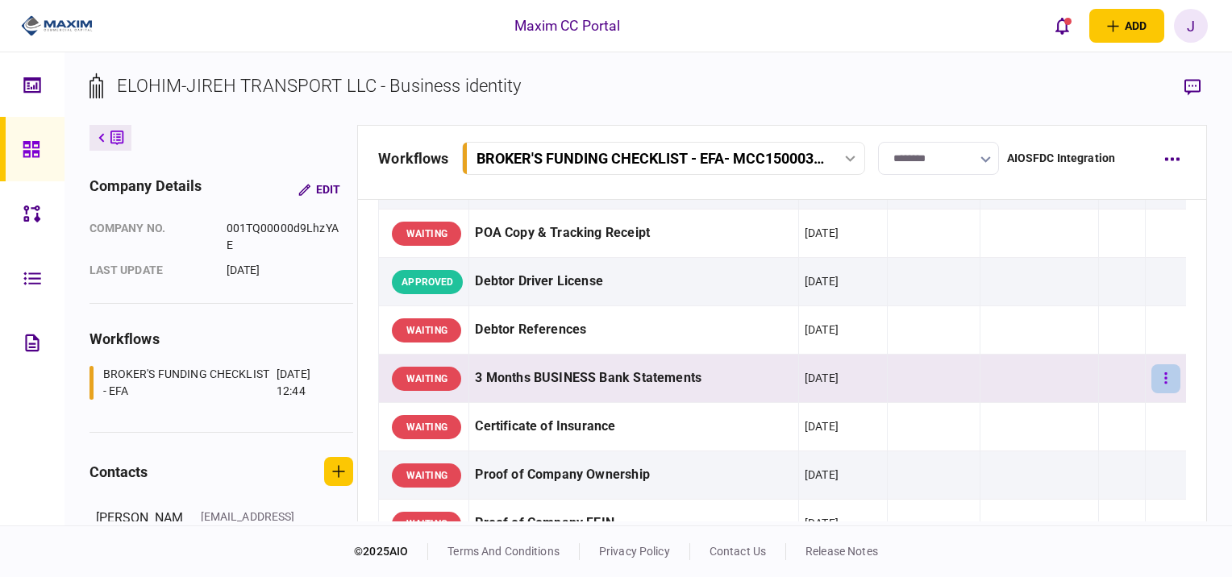
click at [1164, 377] on icon "button" at bounding box center [1165, 378] width 3 height 15
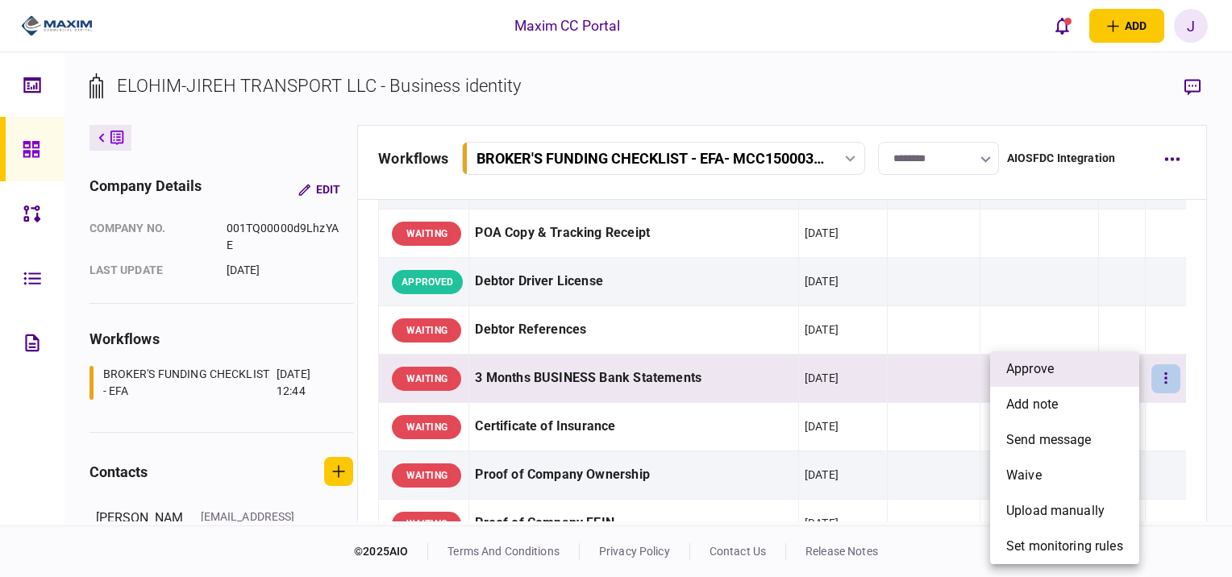
click at [1073, 364] on li "approve" at bounding box center [1064, 369] width 149 height 35
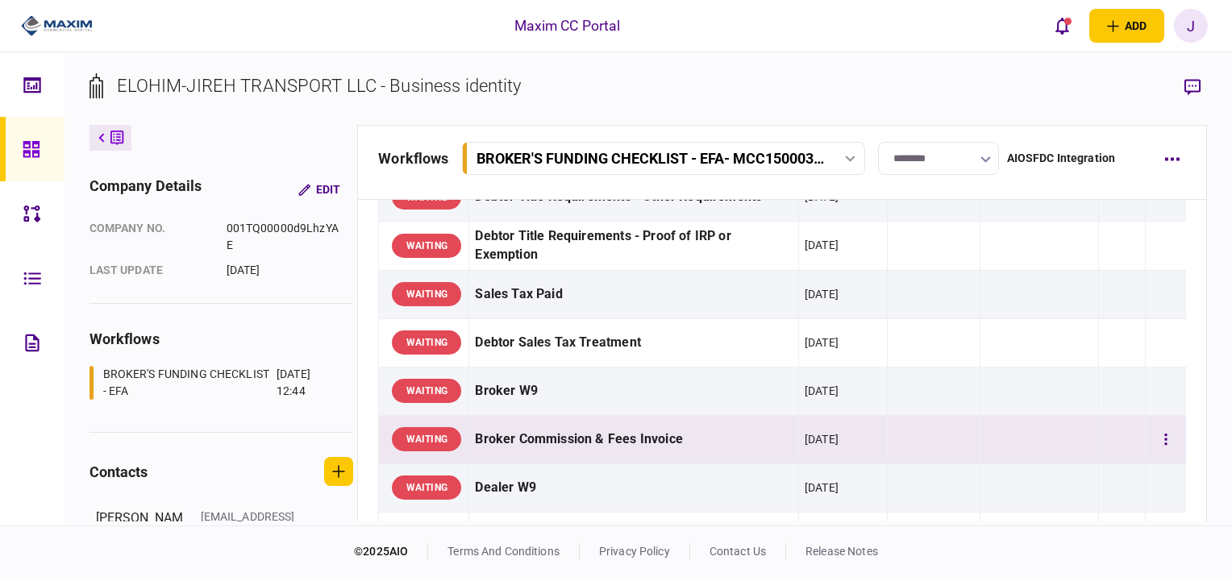
scroll to position [645, 0]
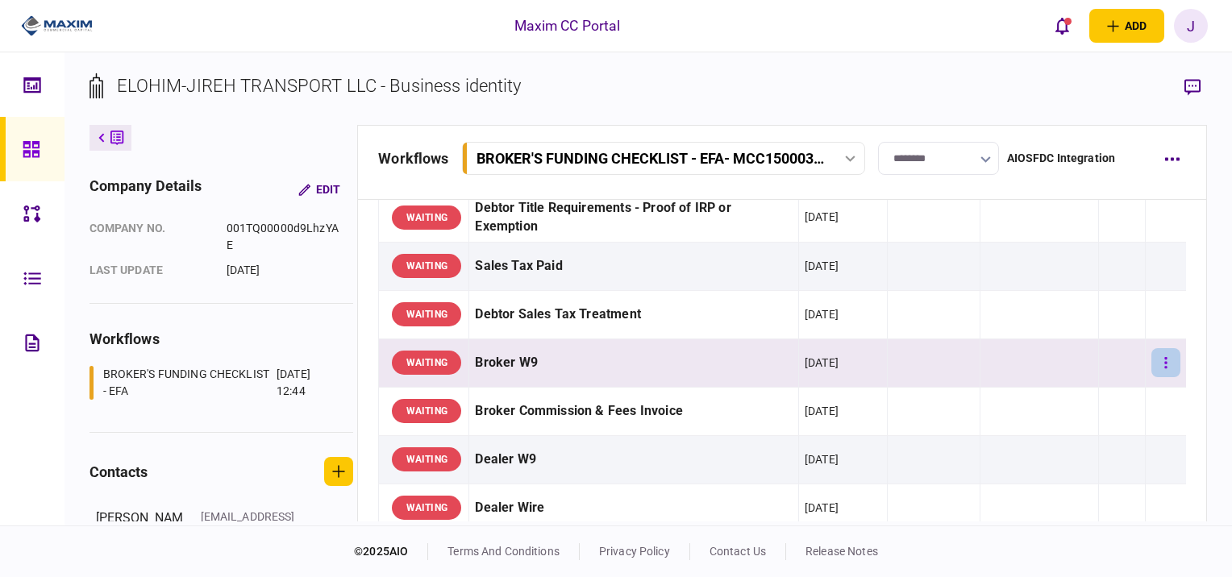
click at [1158, 361] on button "button" at bounding box center [1165, 362] width 29 height 29
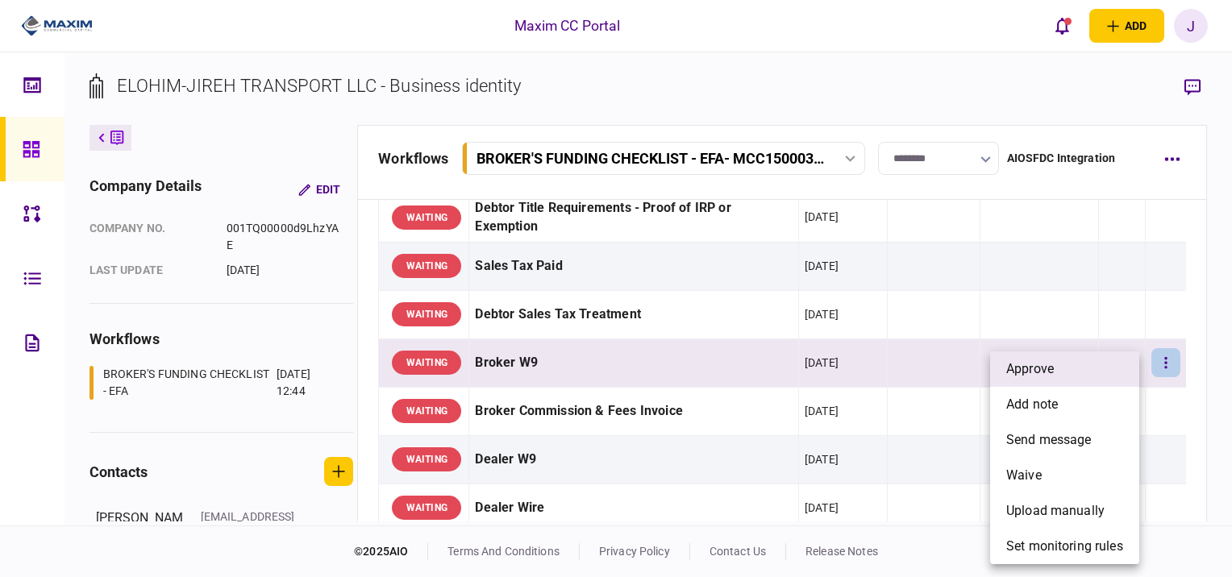
click at [1029, 367] on span "approve" at bounding box center [1030, 369] width 48 height 19
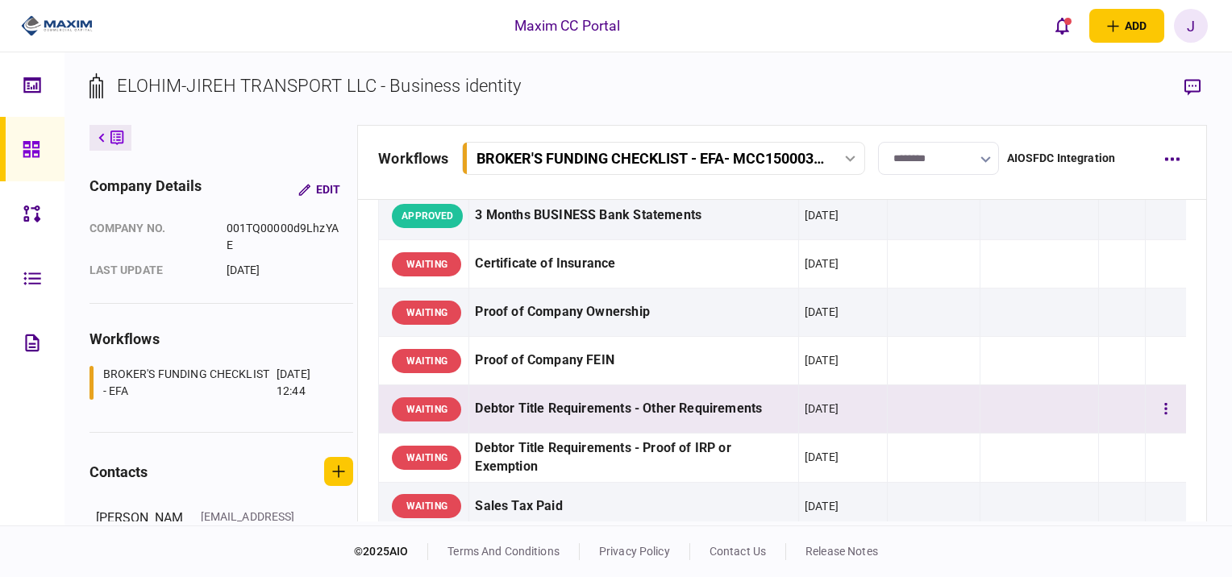
scroll to position [403, 0]
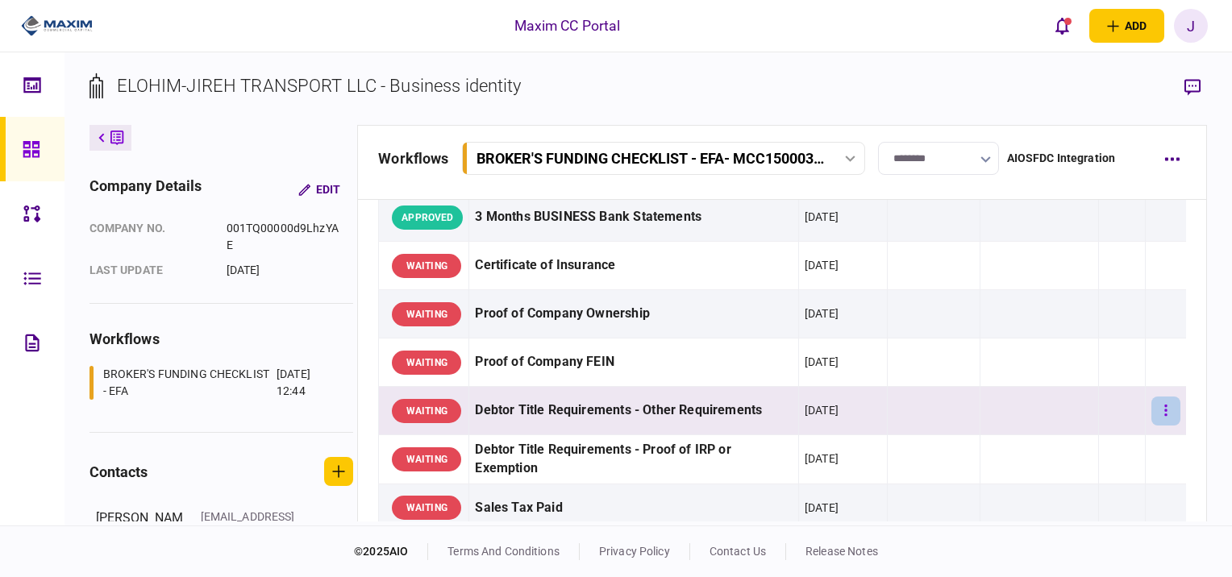
click at [1159, 406] on button "button" at bounding box center [1165, 411] width 29 height 29
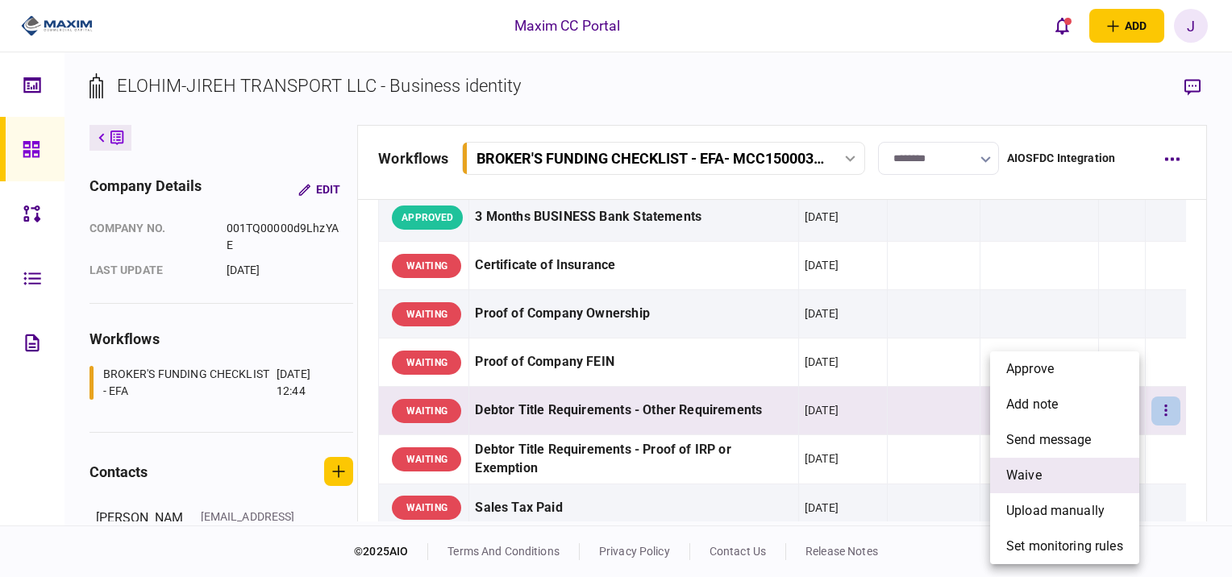
click at [1039, 475] on span "waive" at bounding box center [1023, 475] width 35 height 19
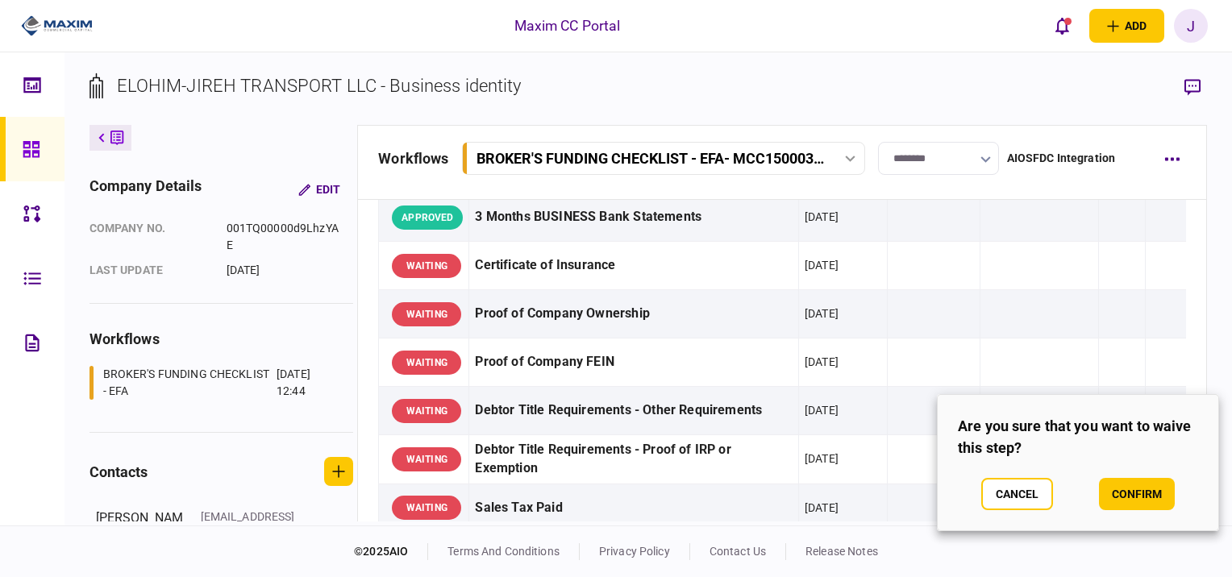
click at [1147, 517] on section "Are you sure that you want to waive this step? Cancel confirm" at bounding box center [1078, 462] width 282 height 137
click at [1130, 499] on button "confirm" at bounding box center [1137, 494] width 76 height 32
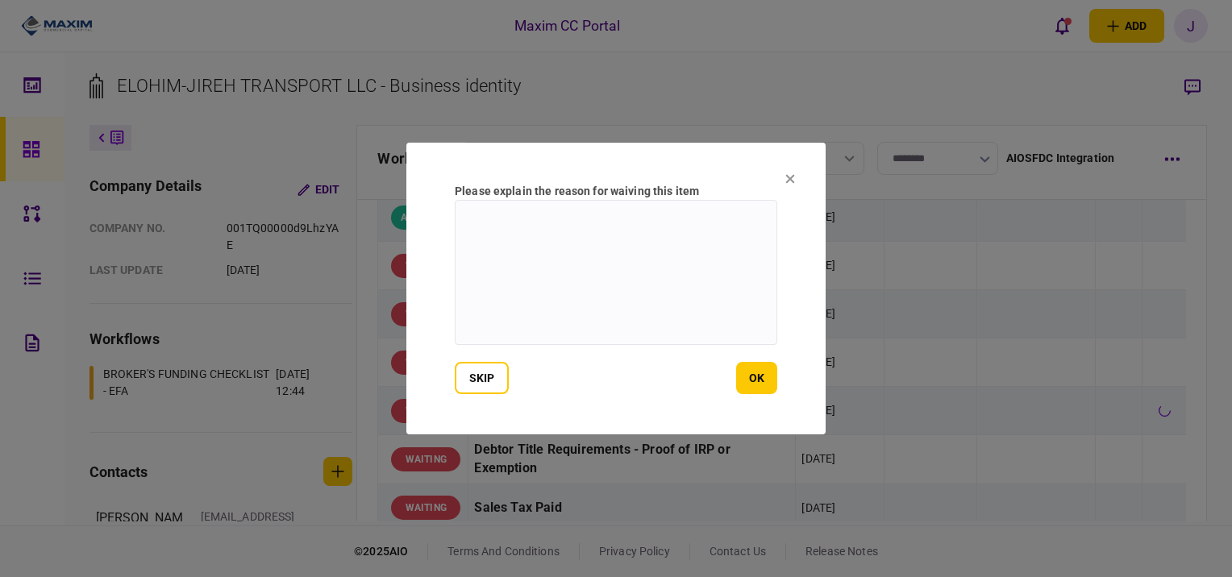
click at [695, 344] on textarea at bounding box center [616, 272] width 323 height 145
type textarea "***"
click at [755, 381] on button "ok" at bounding box center [756, 378] width 41 height 32
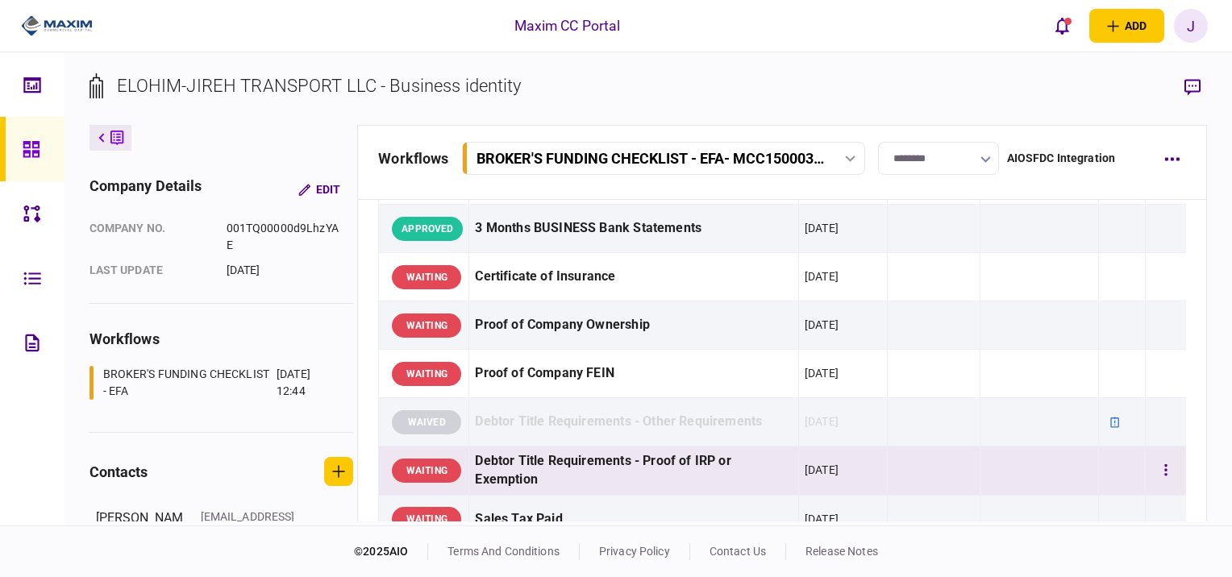
scroll to position [484, 0]
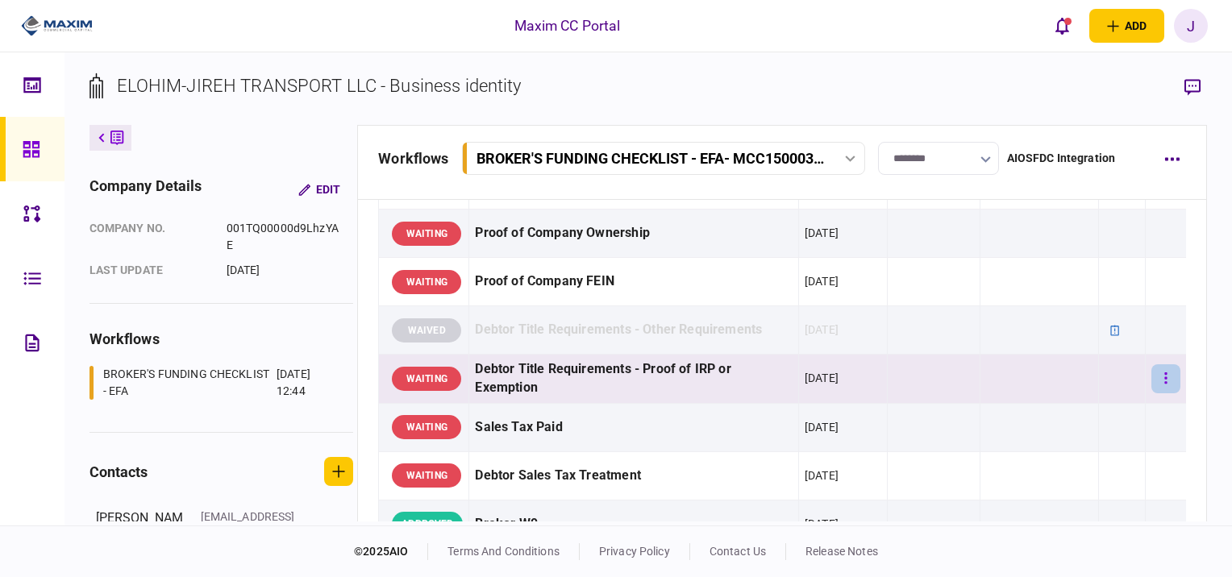
click at [1162, 383] on button "button" at bounding box center [1165, 378] width 29 height 29
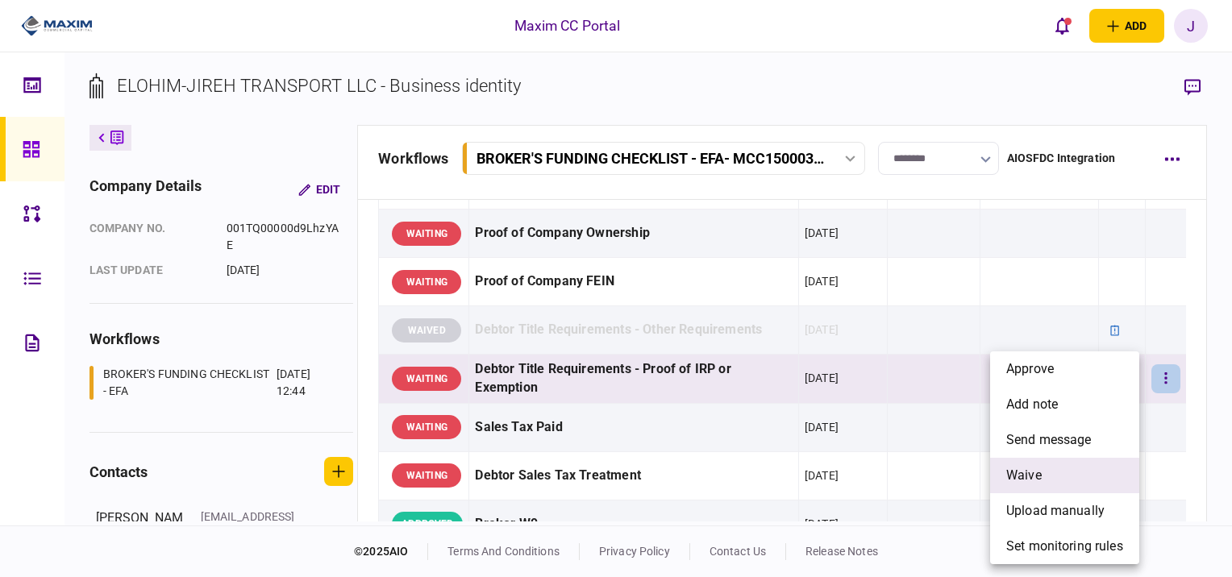
click at [1072, 487] on li "waive" at bounding box center [1064, 475] width 149 height 35
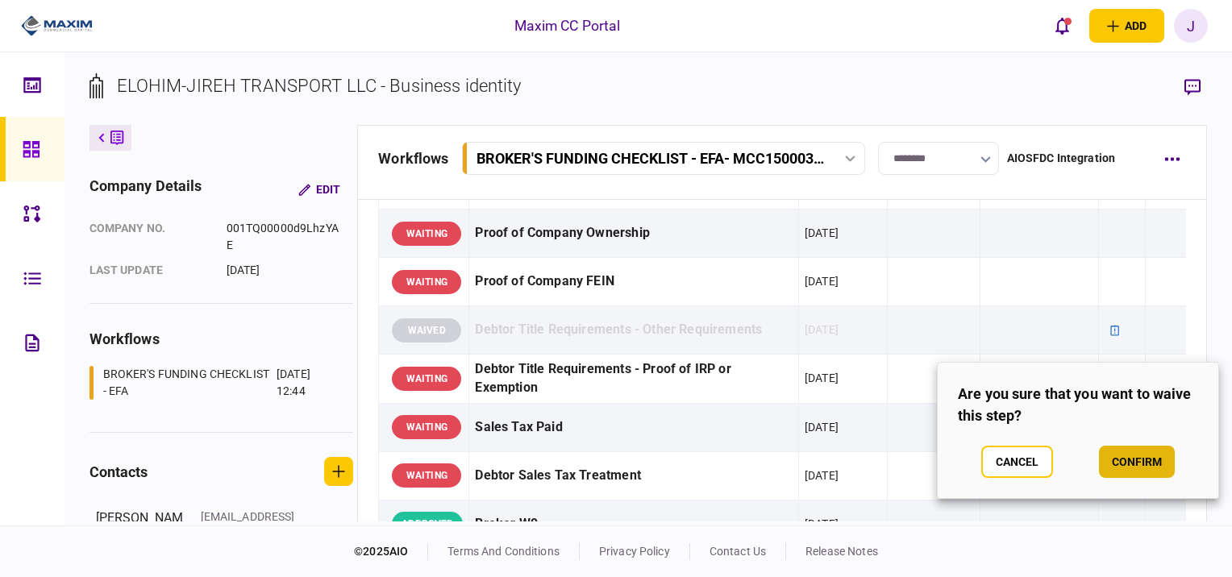
click at [1130, 460] on button "confirm" at bounding box center [1137, 462] width 76 height 32
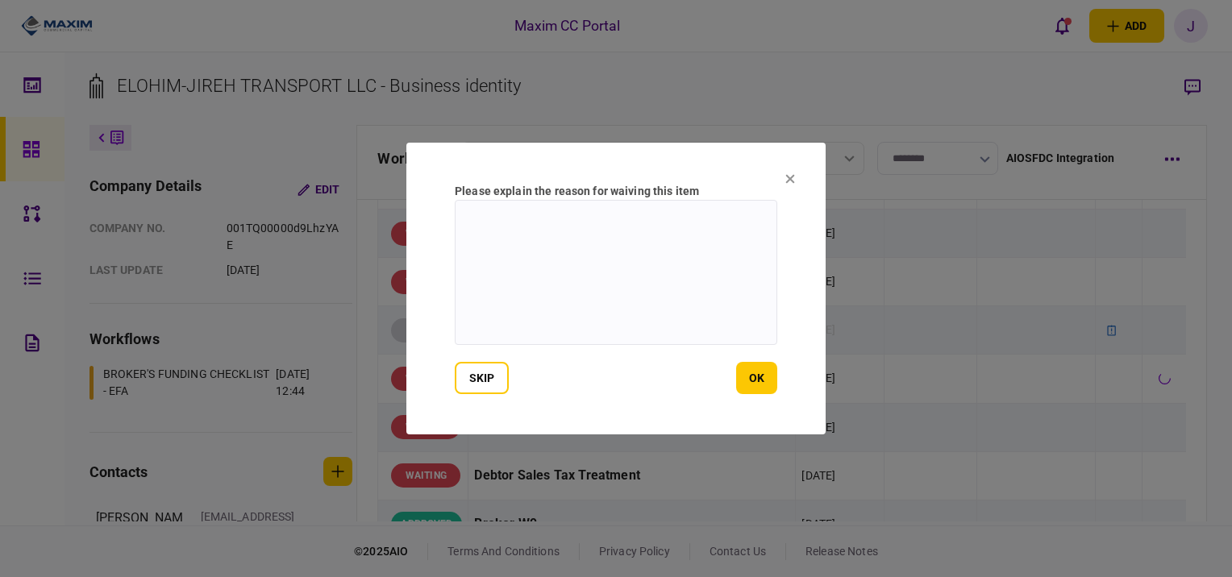
click at [698, 303] on textarea at bounding box center [616, 272] width 323 height 145
type textarea "***"
click at [762, 364] on form "Please explain the reason for waiving this item *** skip ok" at bounding box center [616, 288] width 323 height 211
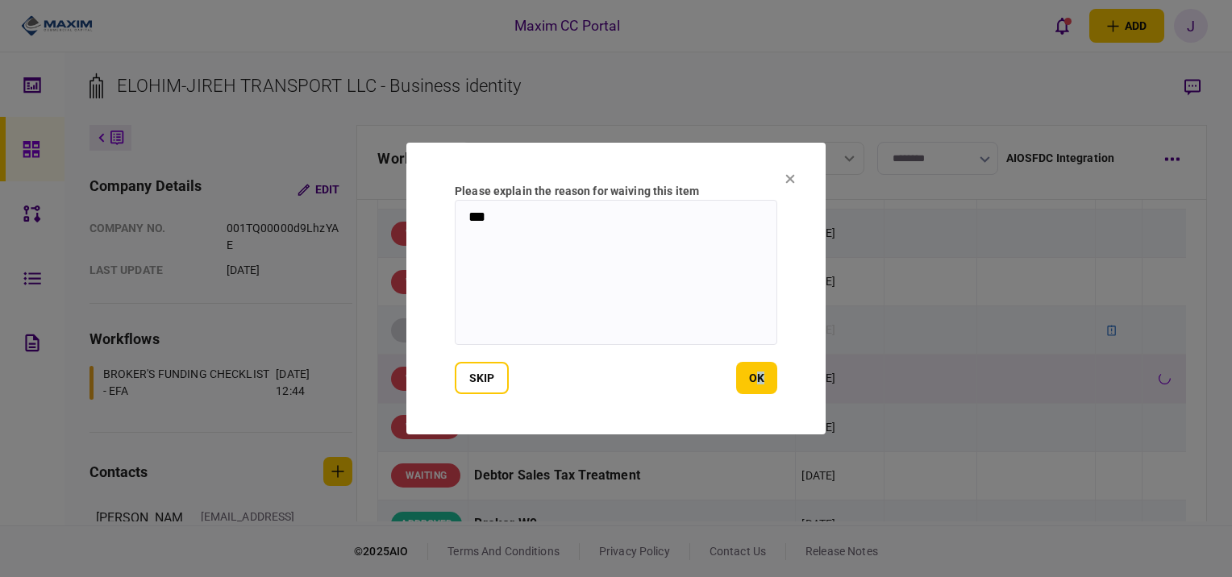
click at [768, 369] on button "ok" at bounding box center [756, 378] width 41 height 32
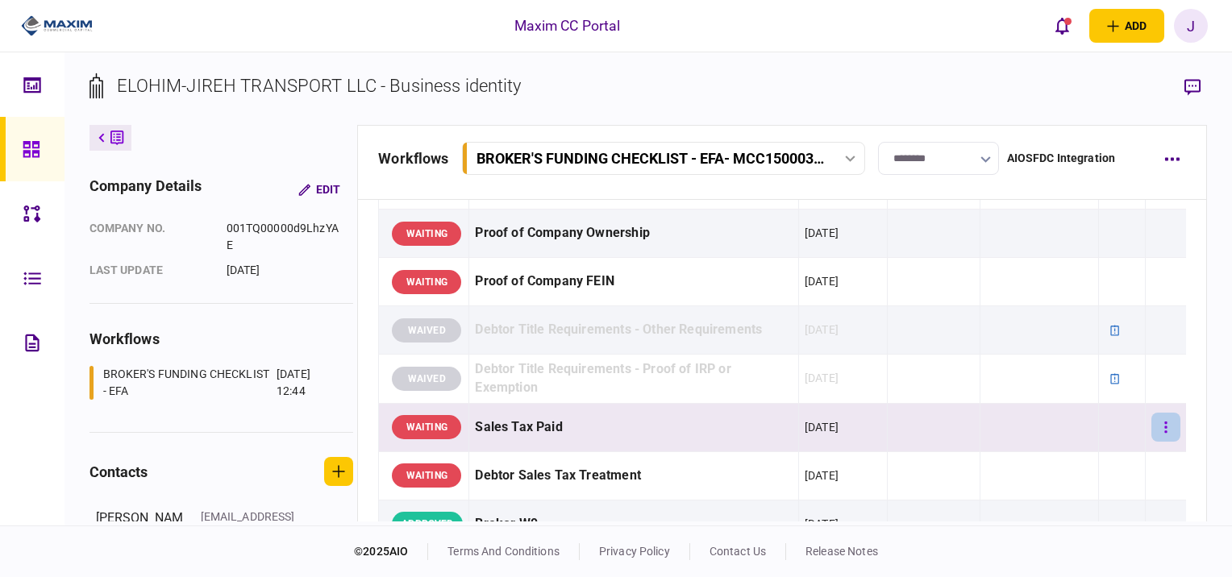
click at [1156, 427] on button "button" at bounding box center [1165, 427] width 29 height 29
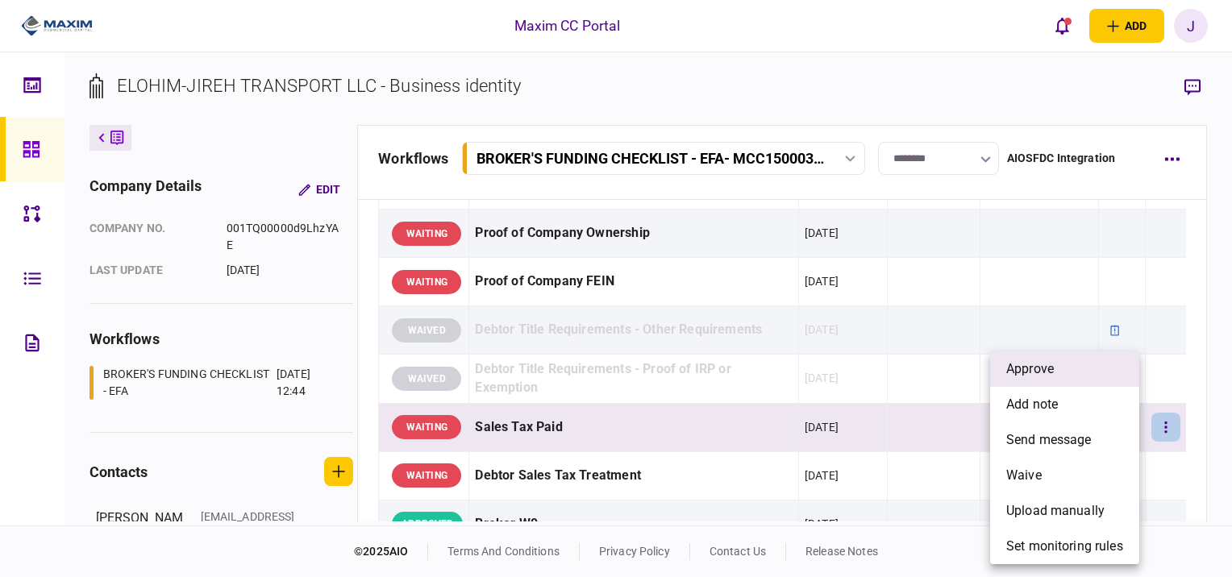
click at [1066, 373] on li "approve" at bounding box center [1064, 369] width 149 height 35
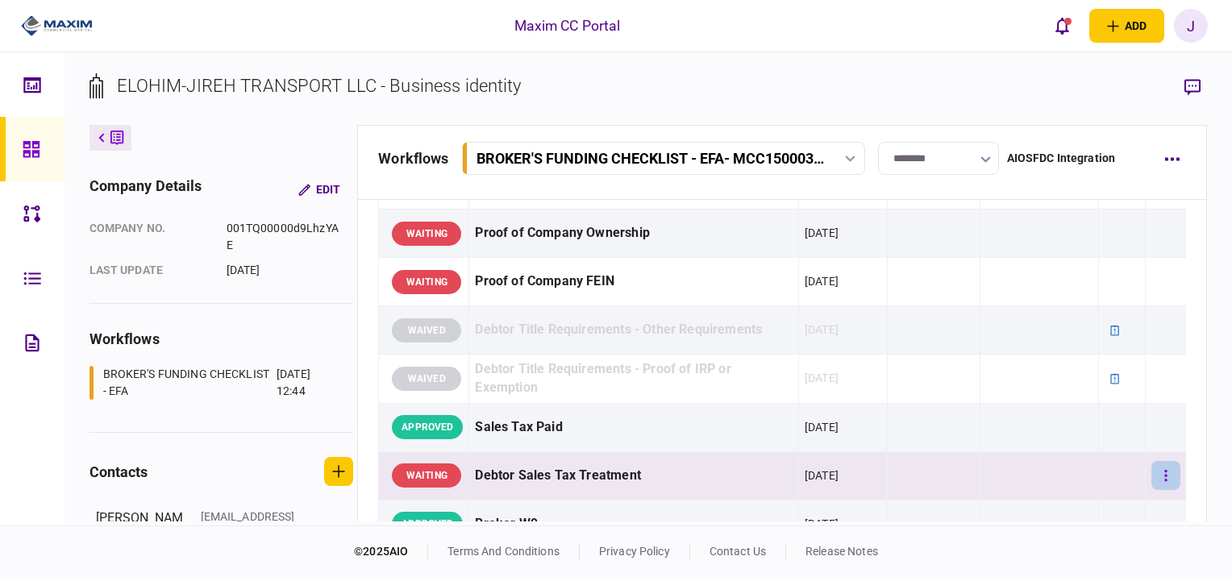
click at [1156, 478] on button "button" at bounding box center [1165, 475] width 29 height 29
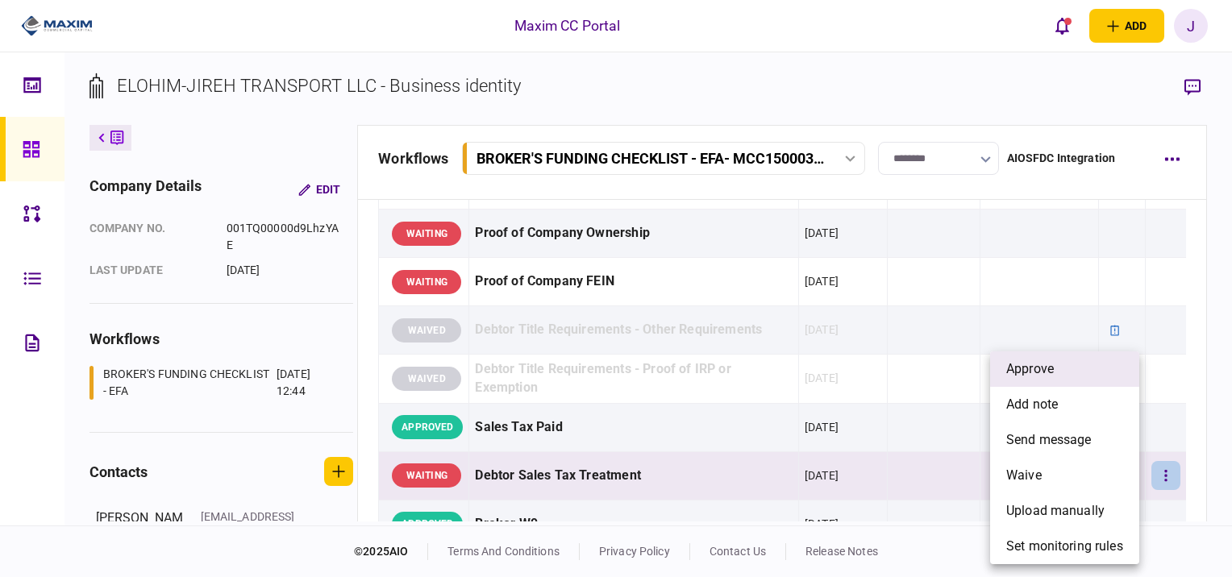
click at [1056, 381] on li "approve" at bounding box center [1064, 369] width 149 height 35
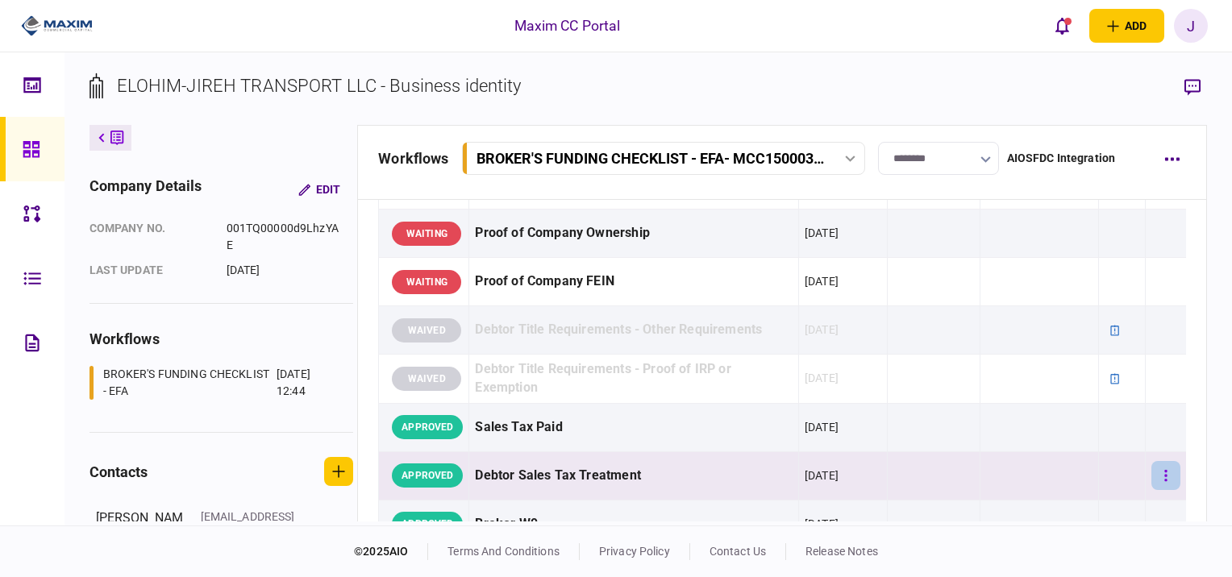
click at [1164, 469] on icon "button" at bounding box center [1165, 476] width 3 height 15
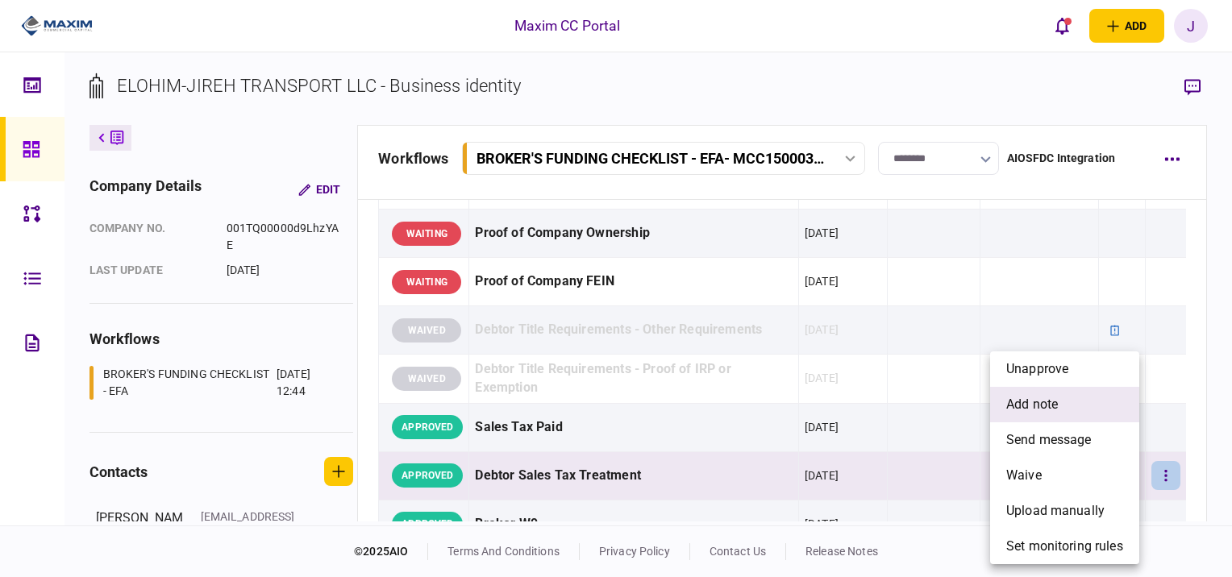
click at [1066, 407] on li "add note" at bounding box center [1064, 404] width 149 height 35
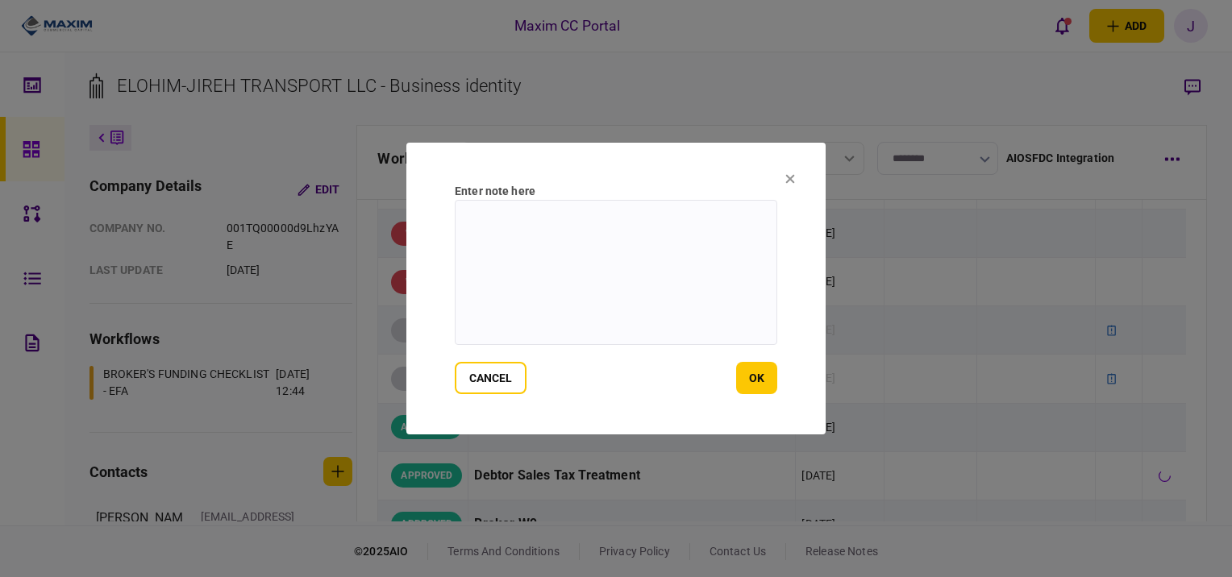
click at [687, 277] on textarea at bounding box center [616, 272] width 323 height 145
type textarea "**********"
click at [790, 388] on section "**********" at bounding box center [615, 289] width 419 height 292
click at [767, 381] on button "ok" at bounding box center [756, 378] width 41 height 32
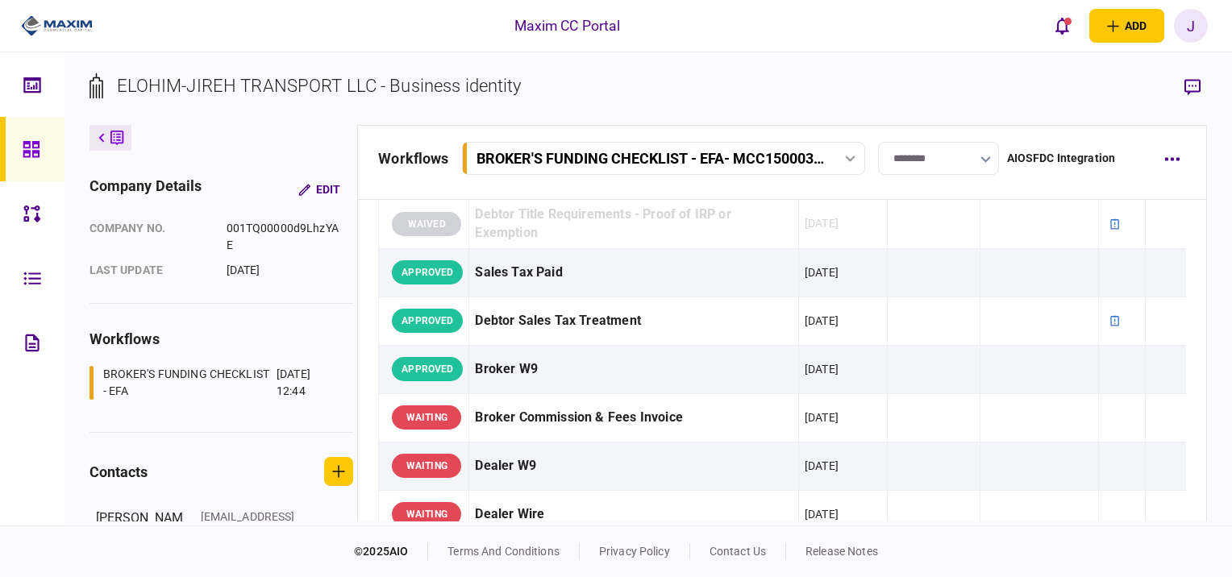
scroll to position [516, 0]
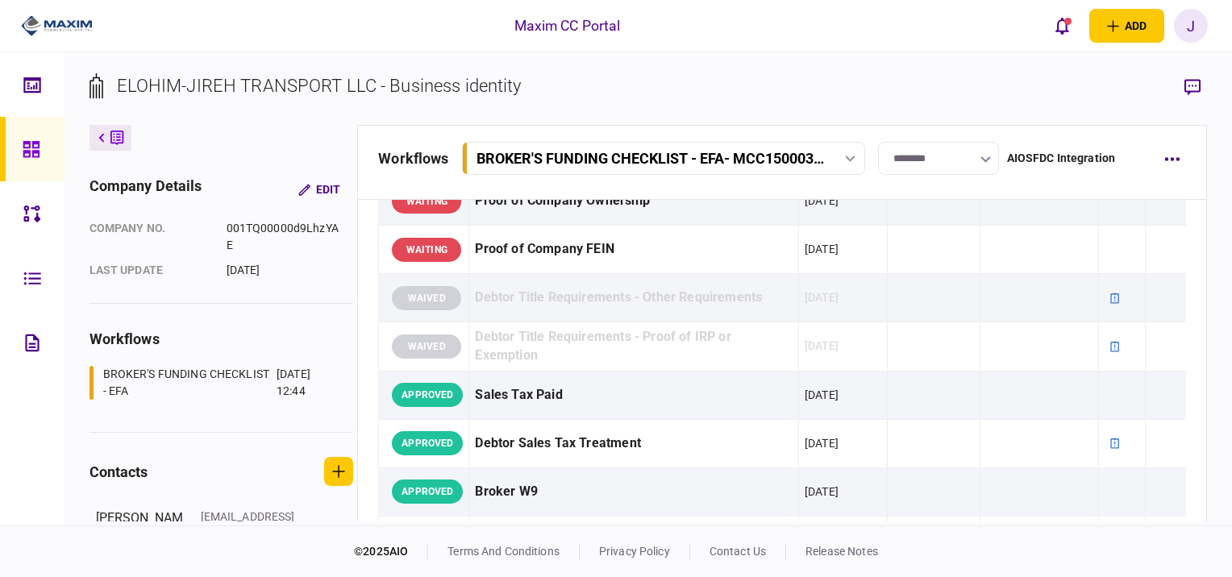
drag, startPoint x: 34, startPoint y: 153, endPoint x: 0, endPoint y: 131, distance: 40.7
click at [34, 153] on icon at bounding box center [32, 149] width 18 height 19
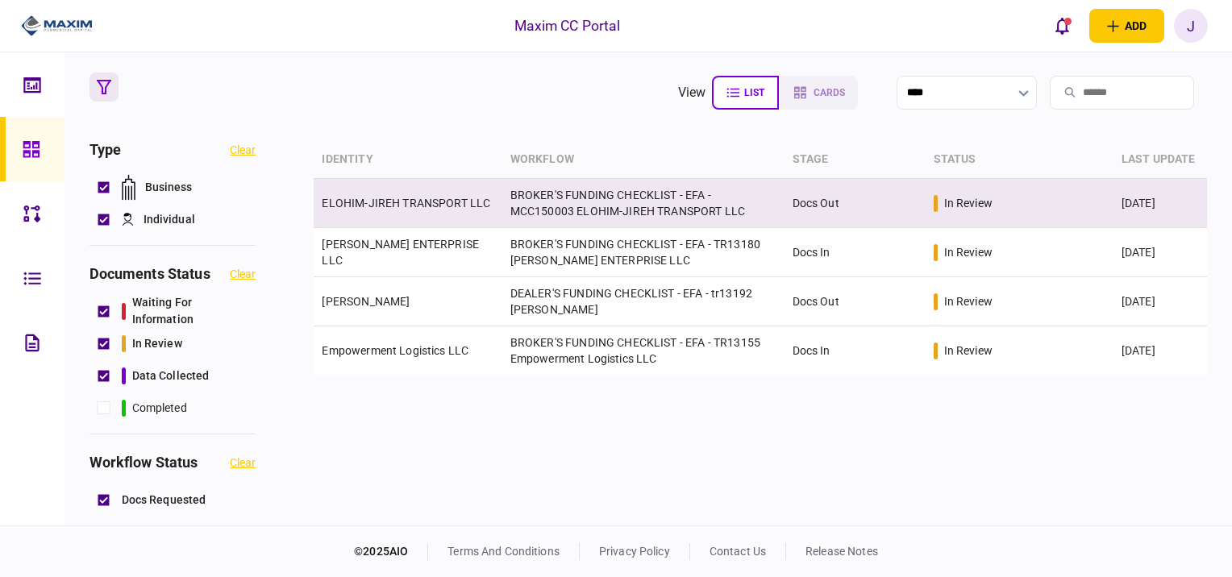
click at [360, 203] on link "ELOHIM-JIREH TRANSPORT LLC" at bounding box center [406, 203] width 169 height 13
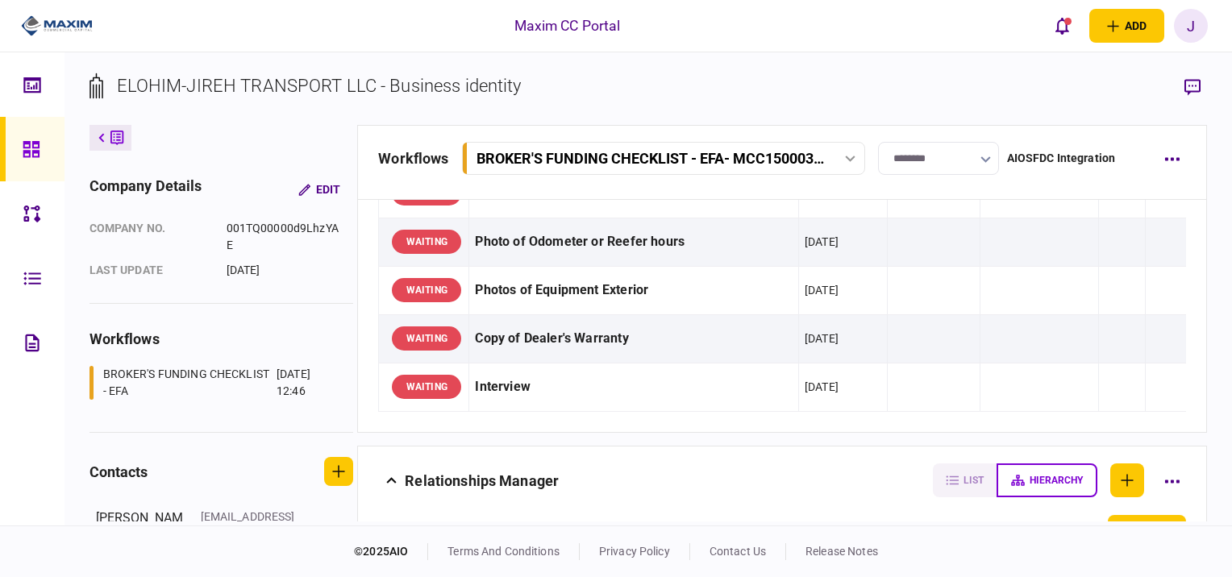
scroll to position [1403, 0]
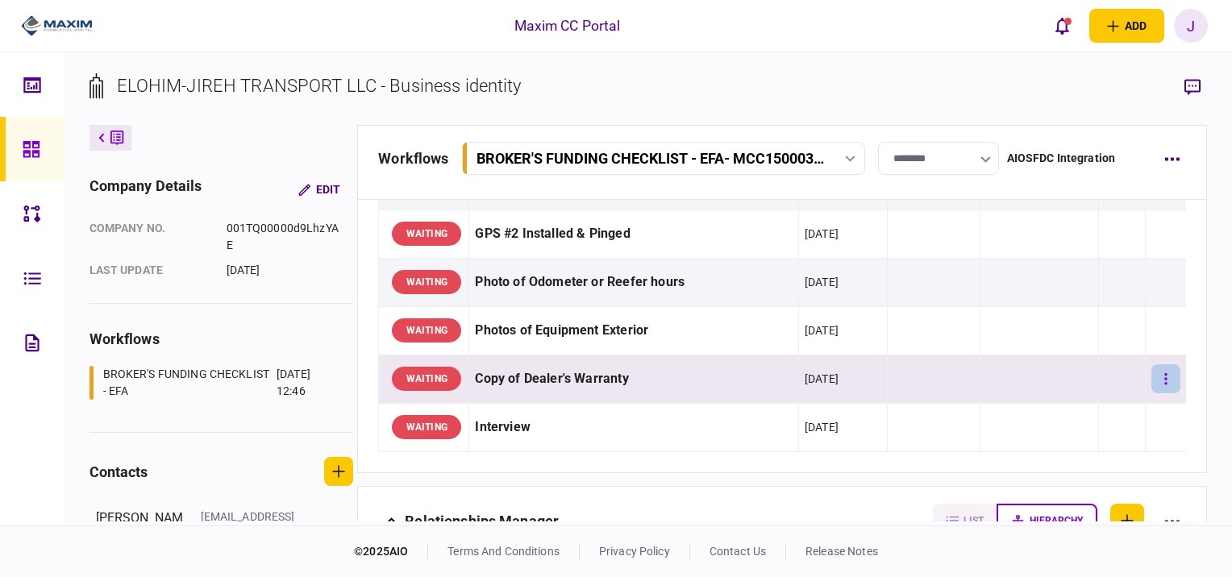
click at [1151, 374] on button "button" at bounding box center [1165, 378] width 29 height 29
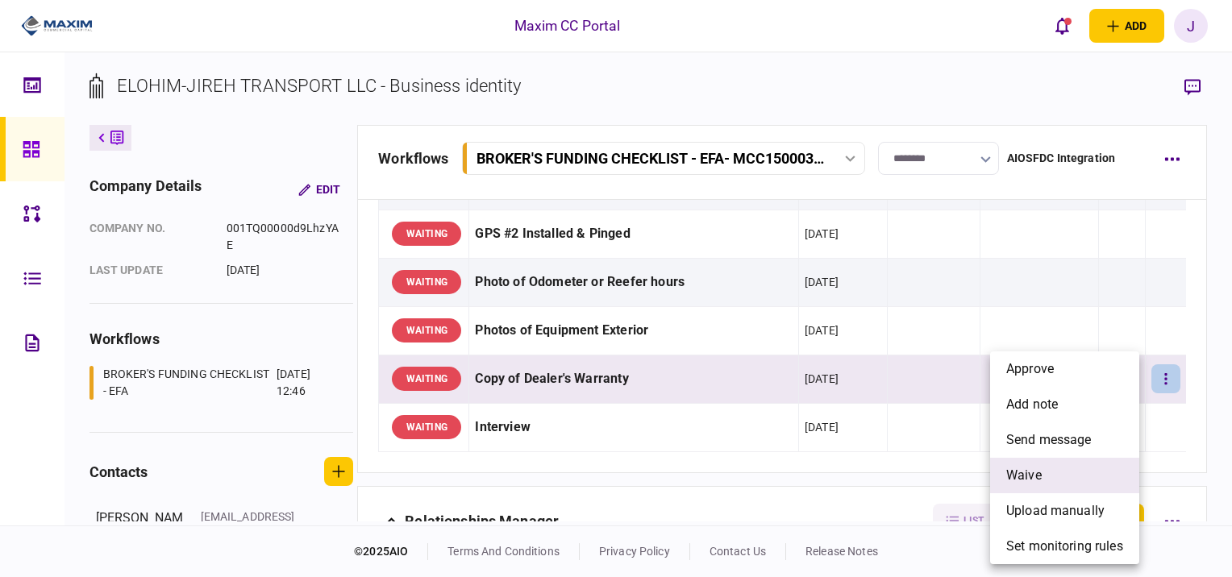
click at [1046, 476] on li "waive" at bounding box center [1064, 475] width 149 height 35
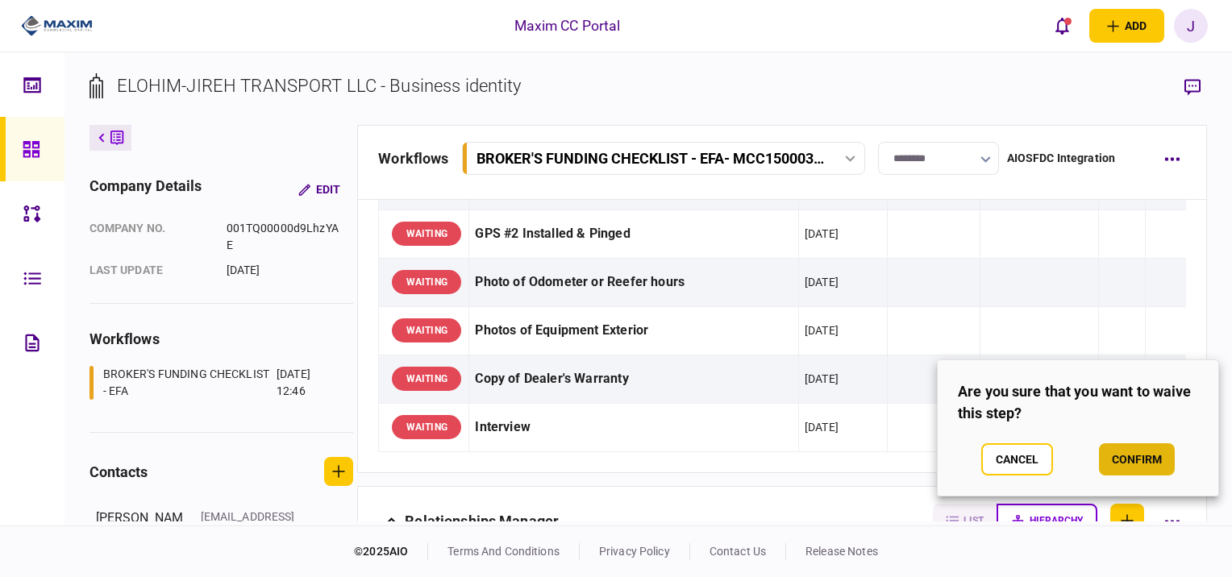
click at [1141, 460] on button "confirm" at bounding box center [1137, 460] width 76 height 32
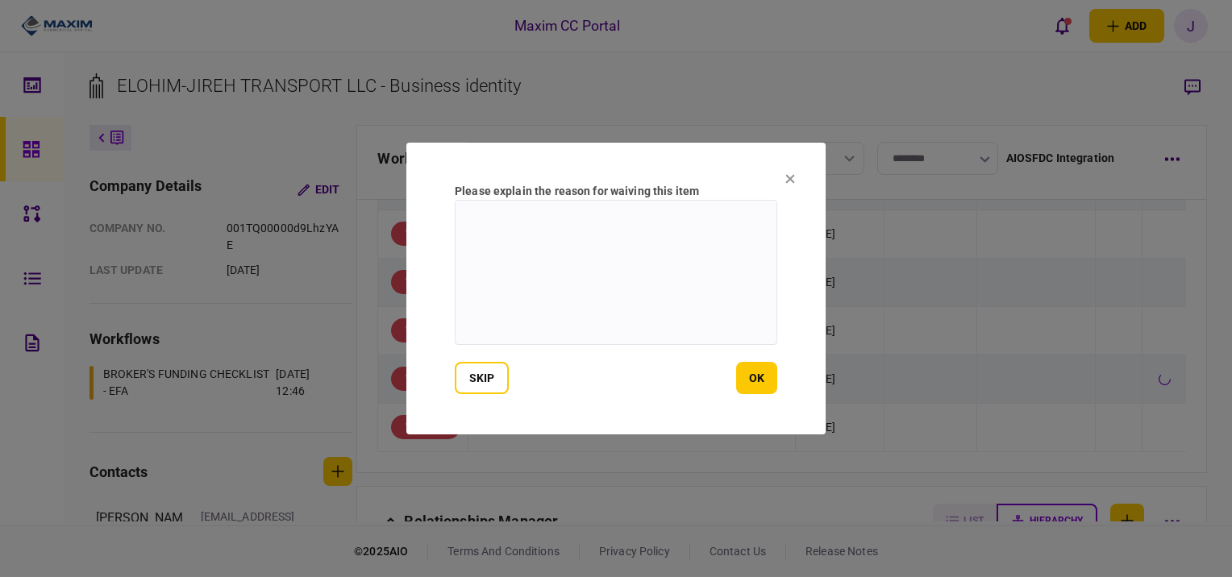
click at [522, 277] on textarea at bounding box center [616, 272] width 323 height 145
type textarea "*"
type textarea "***"
click at [735, 368] on div "skip ok" at bounding box center [616, 378] width 323 height 32
click at [763, 368] on button "ok" at bounding box center [756, 378] width 41 height 32
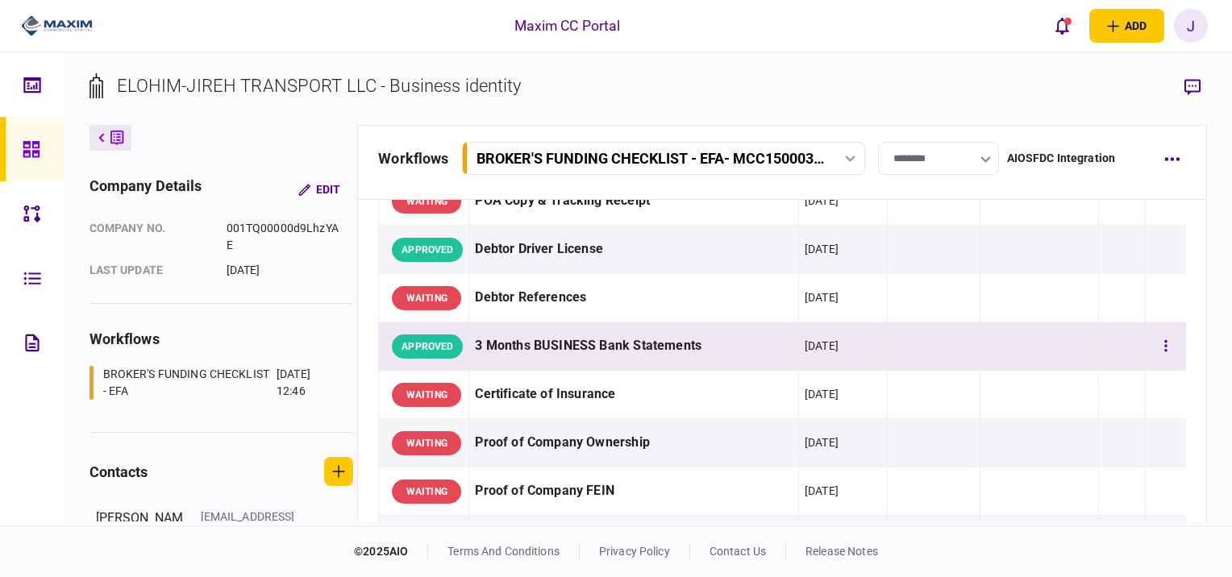
scroll to position [0, 0]
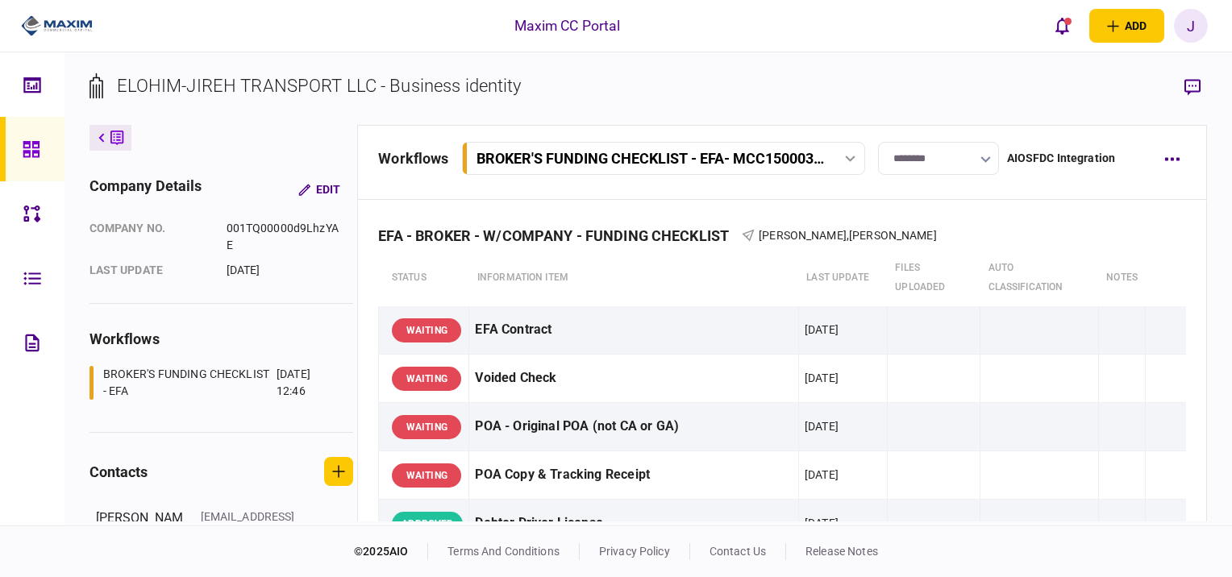
click at [20, 149] on link at bounding box center [32, 149] width 65 height 65
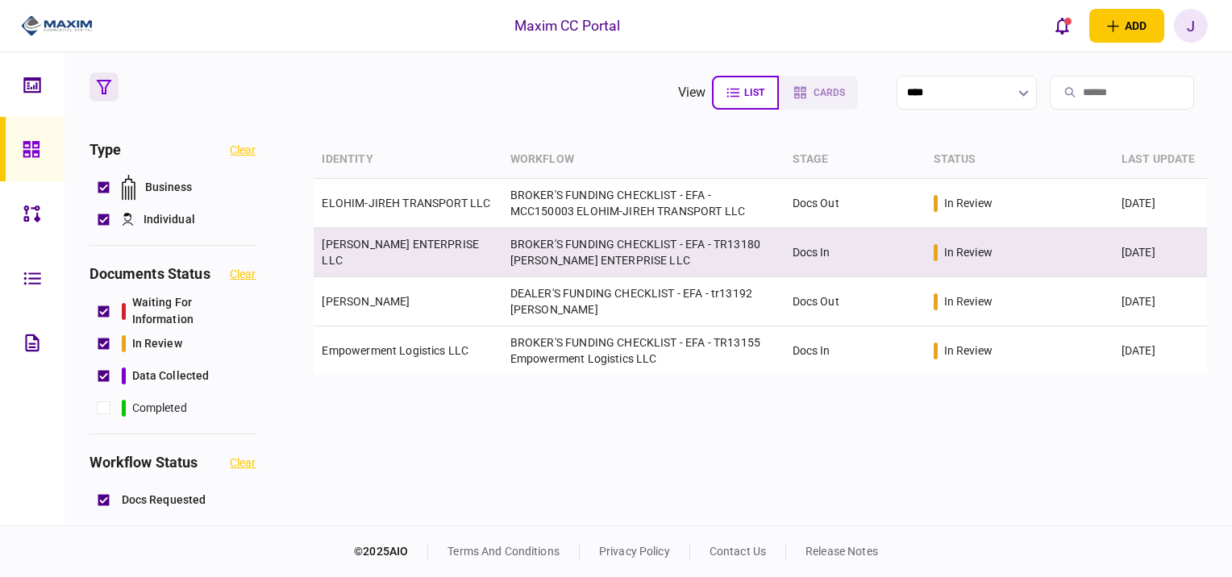
click at [389, 257] on link "[PERSON_NAME] ENTERPRISE LLC" at bounding box center [400, 252] width 157 height 29
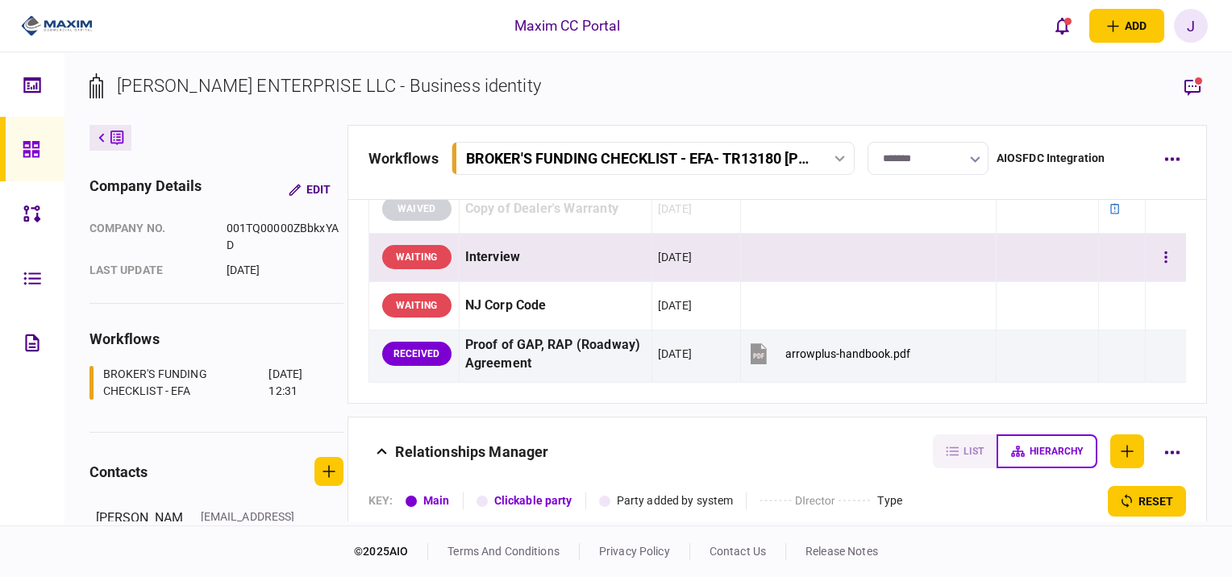
scroll to position [2419, 0]
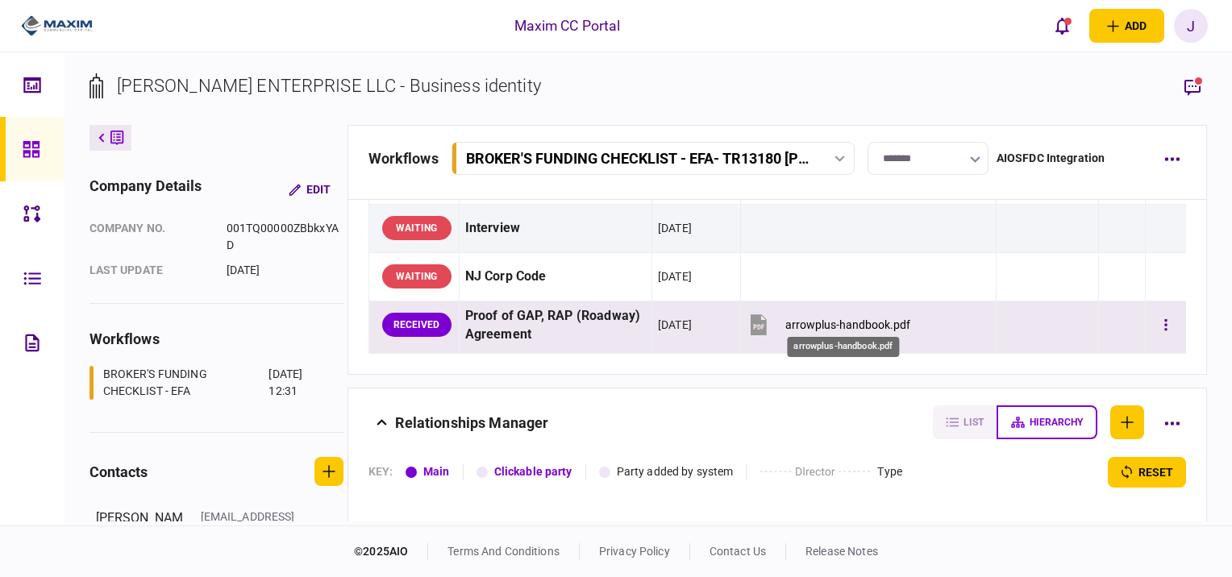
click at [823, 322] on div "arrowplus-handbook.pdf" at bounding box center [847, 325] width 125 height 13
click at [1164, 322] on button "button" at bounding box center [1165, 324] width 29 height 29
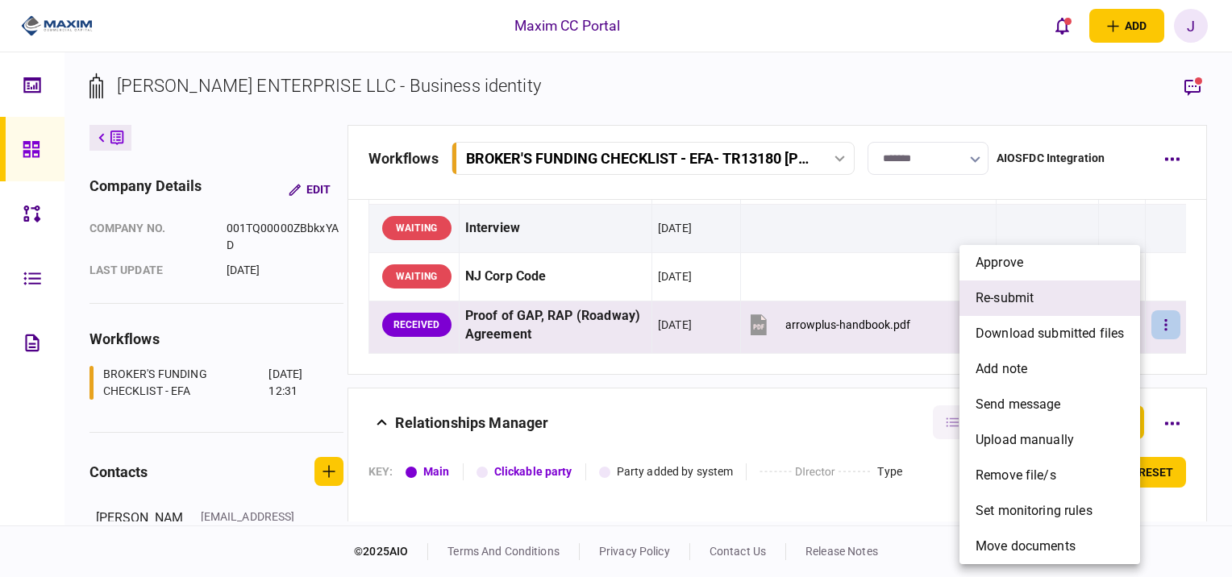
click at [1053, 296] on li "re-submit" at bounding box center [1050, 298] width 181 height 35
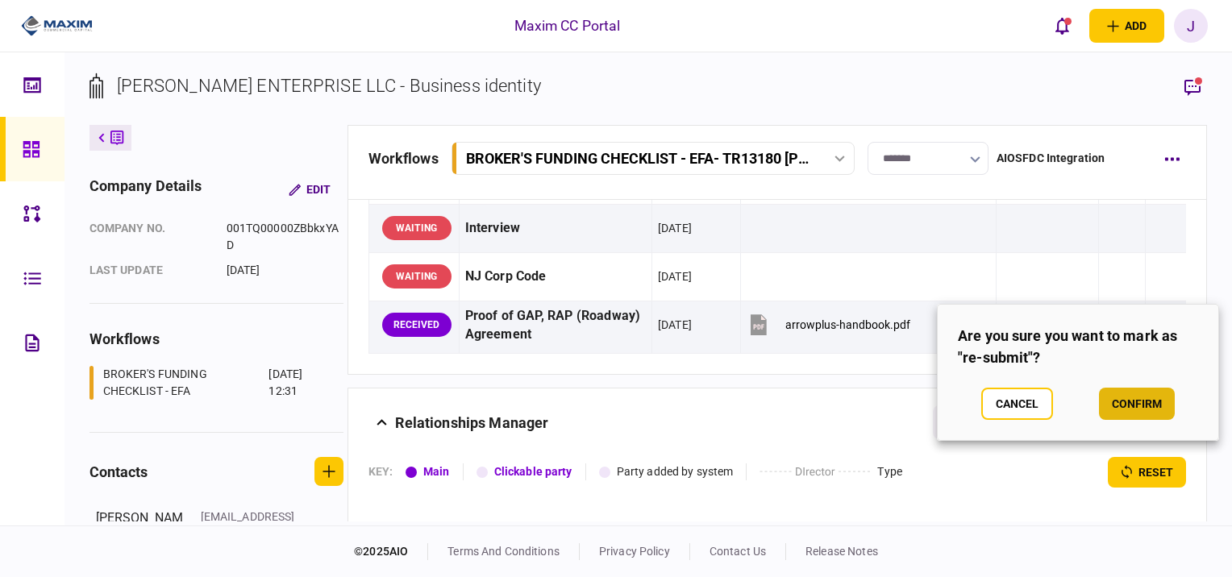
click at [1129, 403] on button "confirm" at bounding box center [1137, 404] width 76 height 32
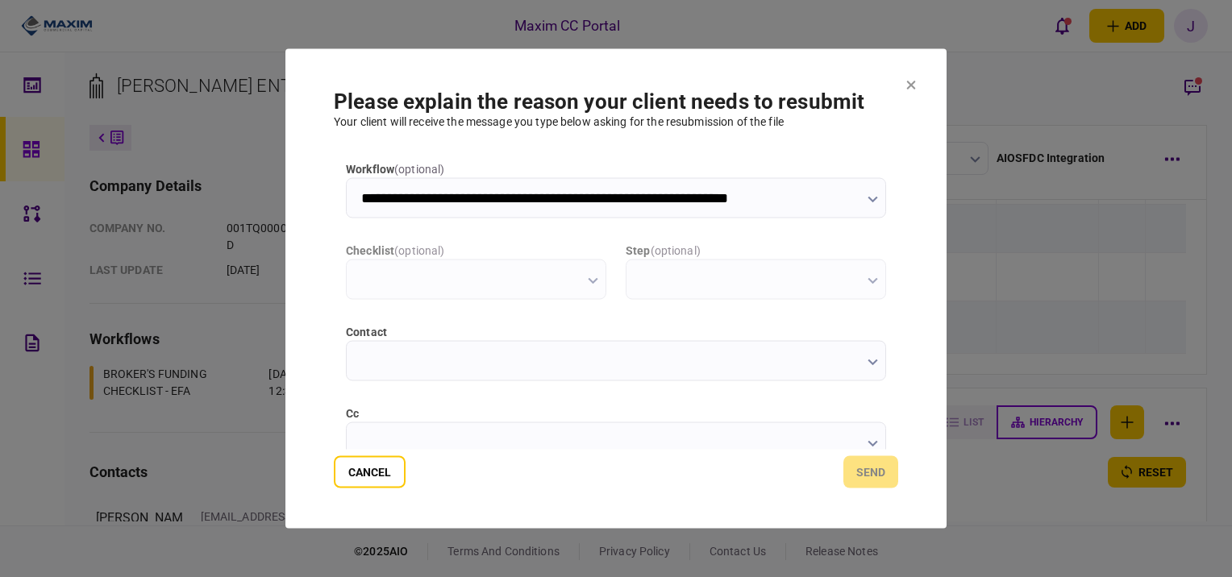
scroll to position [0, 0]
type input "**********"
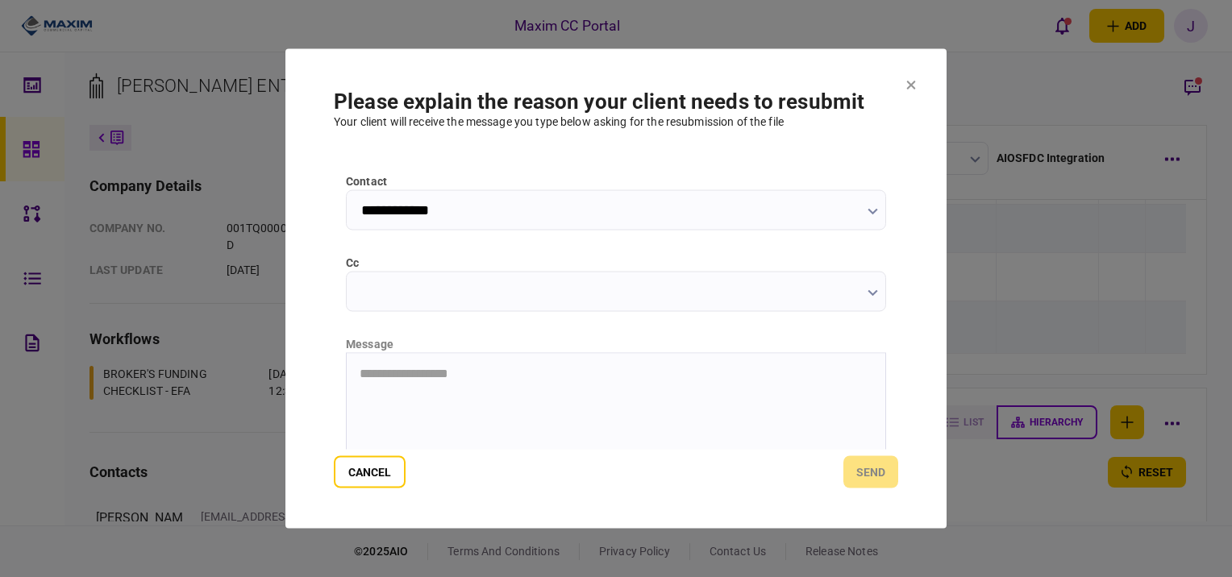
scroll to position [161, 0]
click at [429, 281] on input "cc" at bounding box center [616, 281] width 540 height 40
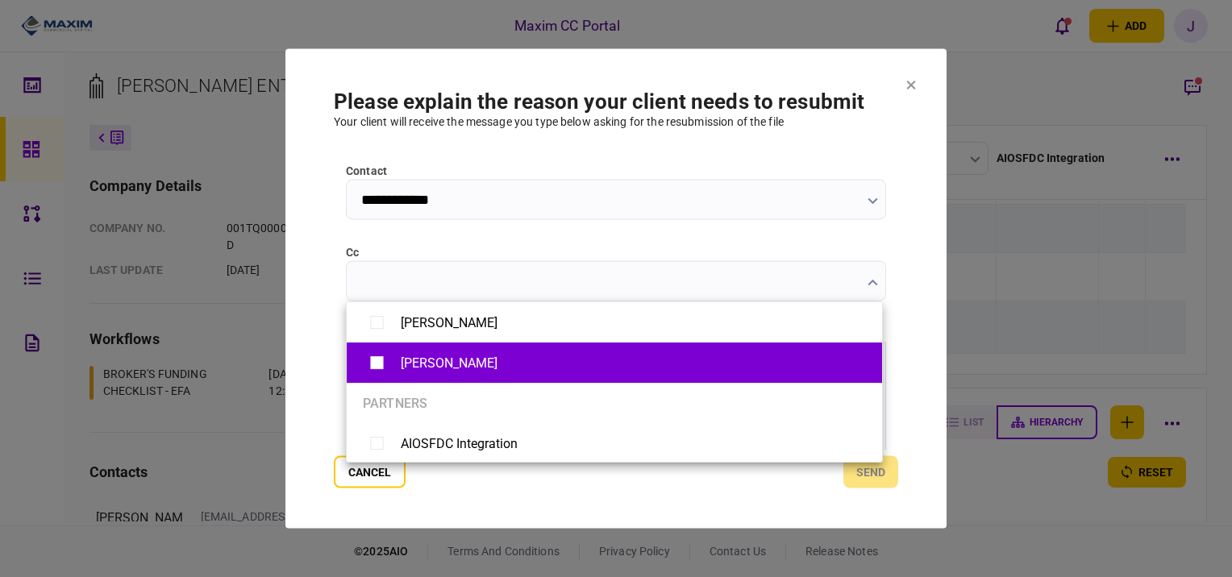
click at [408, 357] on div "Cindy Huynh" at bounding box center [449, 363] width 97 height 15
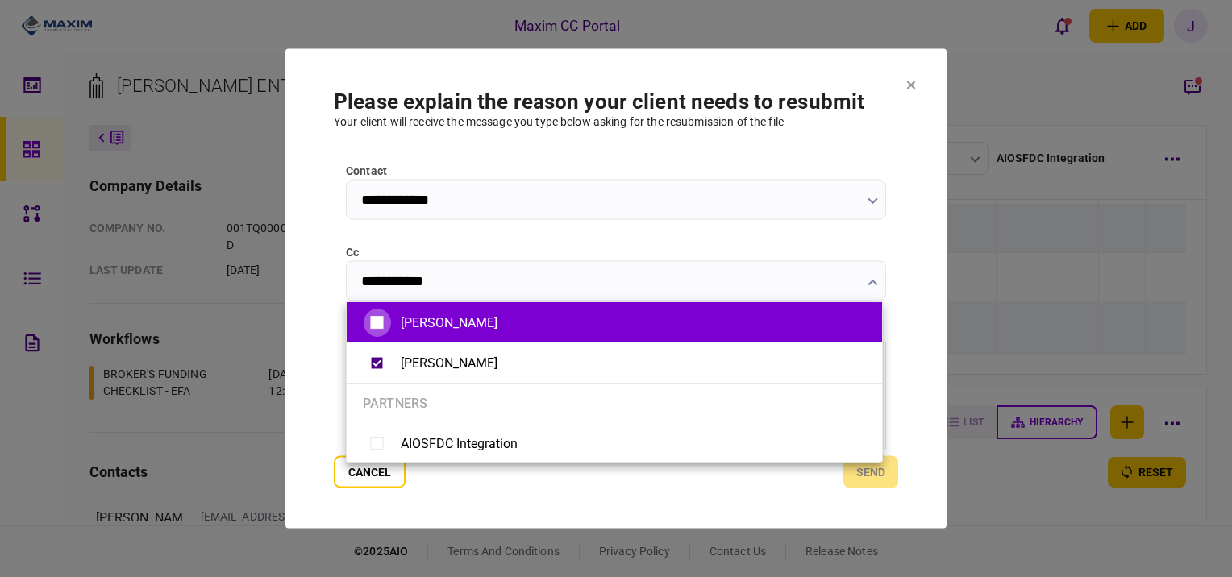
type input "**********"
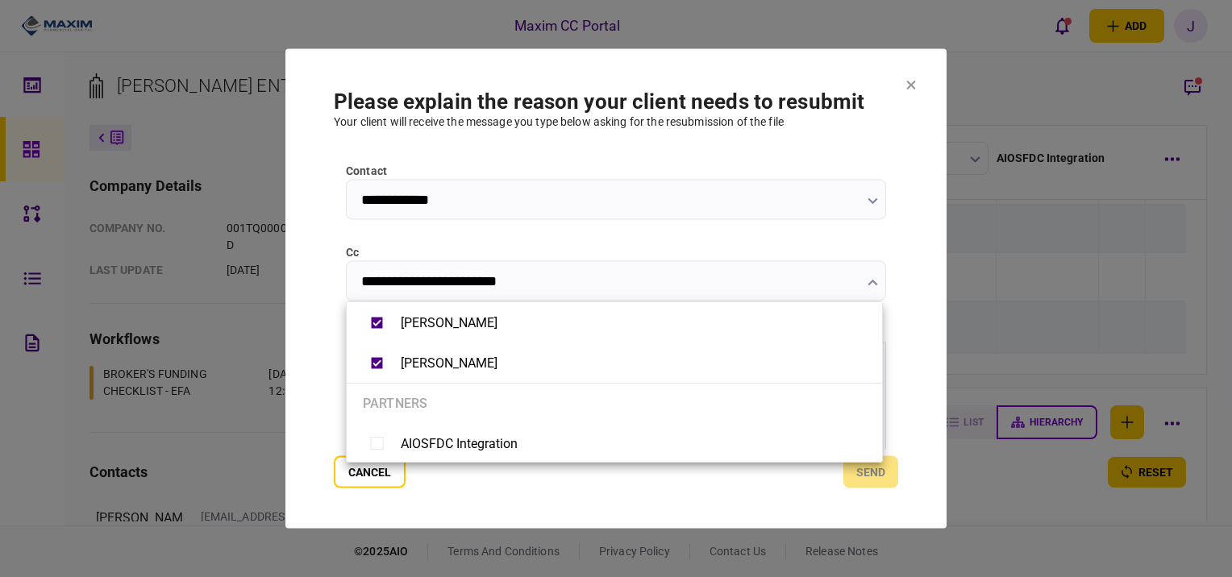
click at [319, 352] on div at bounding box center [616, 288] width 1232 height 577
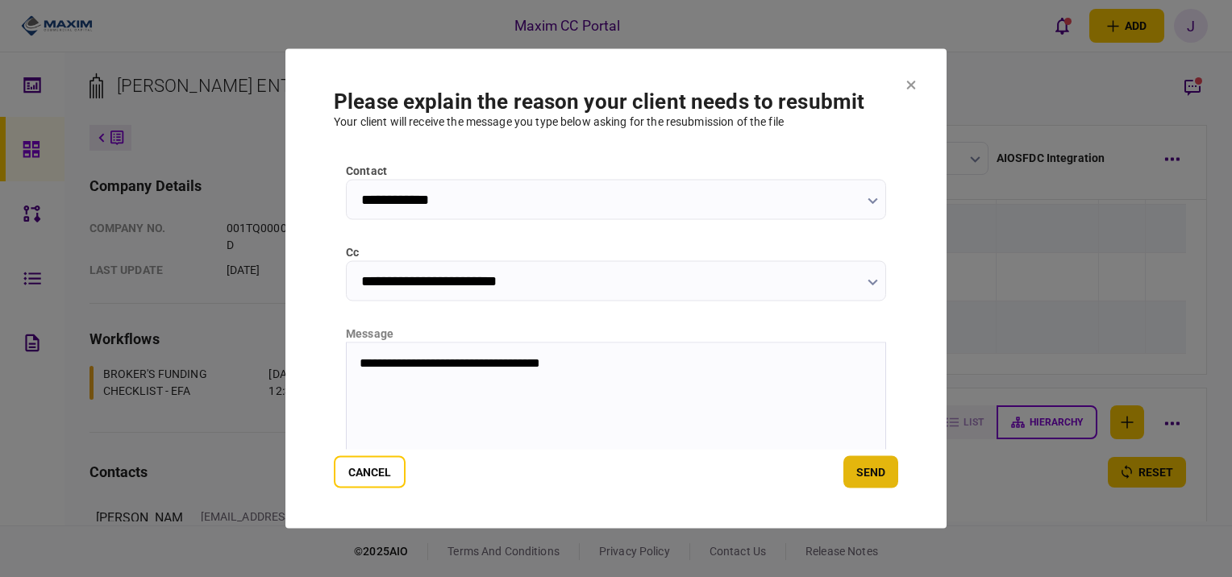
click at [884, 486] on button "send" at bounding box center [870, 472] width 55 height 32
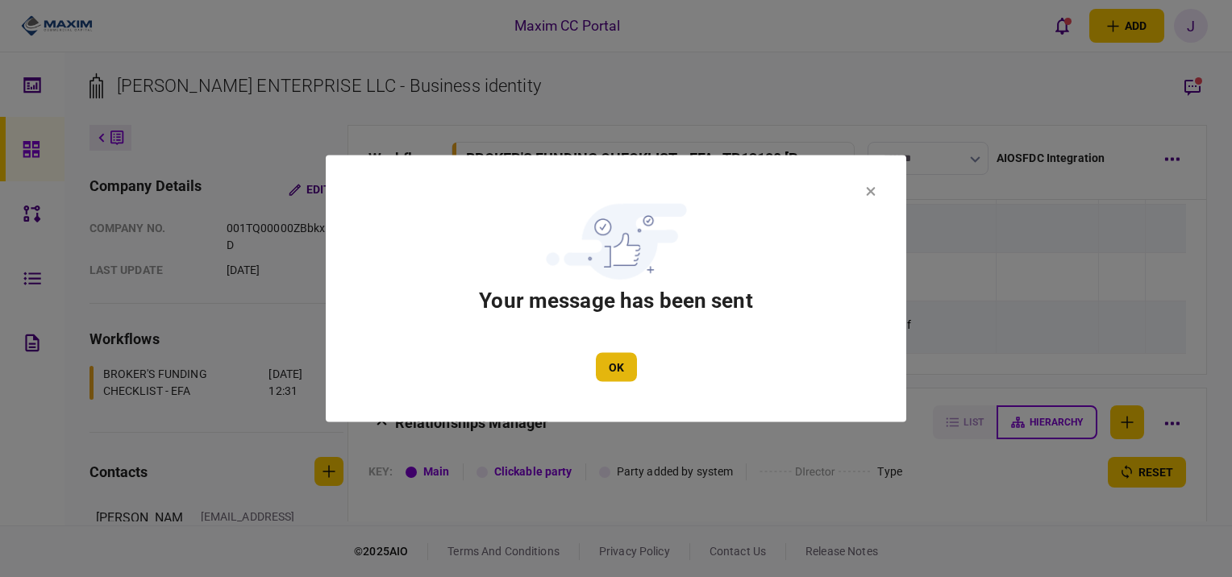
click at [635, 368] on button "OK" at bounding box center [616, 367] width 41 height 29
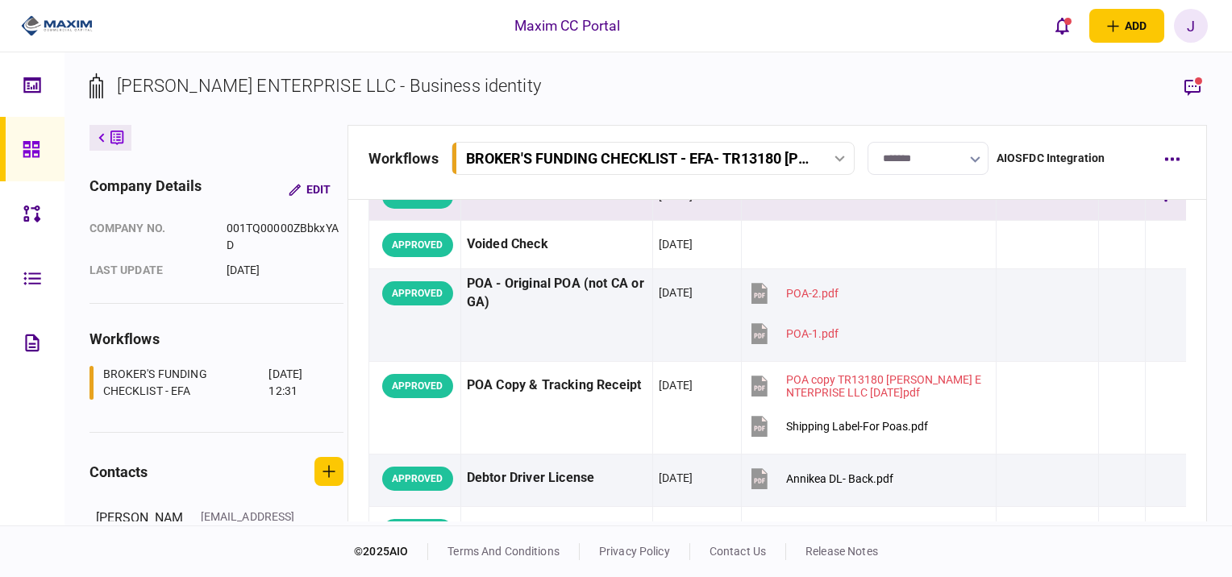
scroll to position [0, 0]
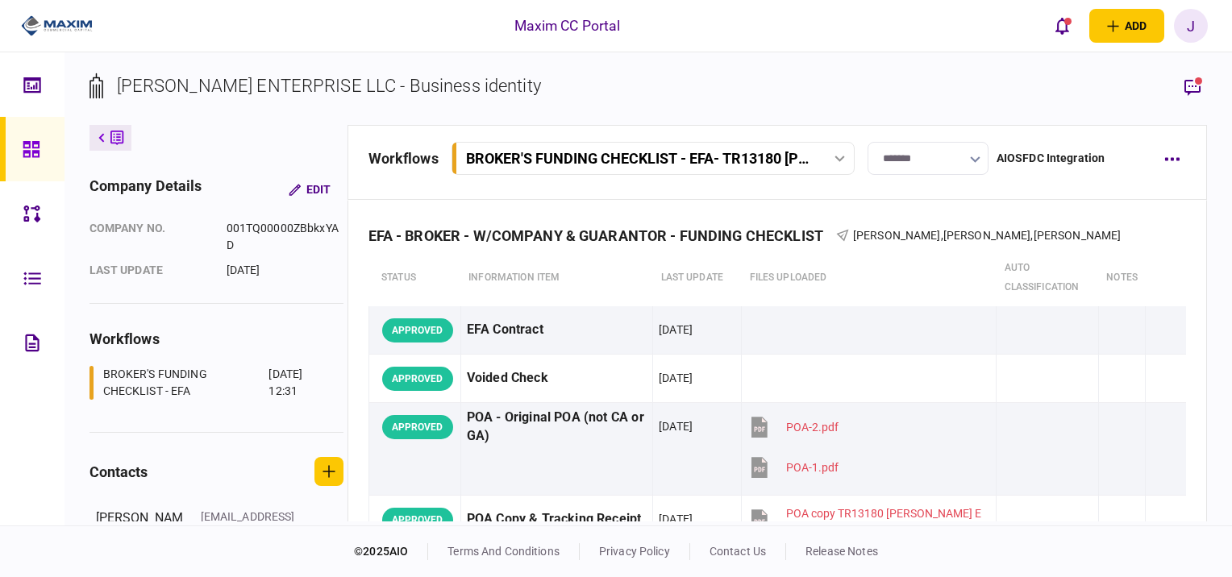
click at [597, 94] on section "KELLOGG ENTERPRISE LLC - Business identity" at bounding box center [649, 99] width 1118 height 52
